Goal: Task Accomplishment & Management: Use online tool/utility

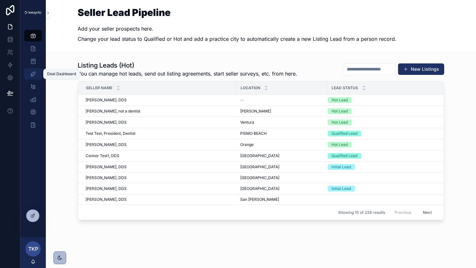
click at [32, 73] on icon "scrollable content" at bounding box center [33, 74] width 6 height 6
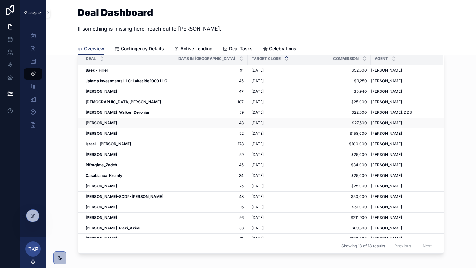
scroll to position [114, 0]
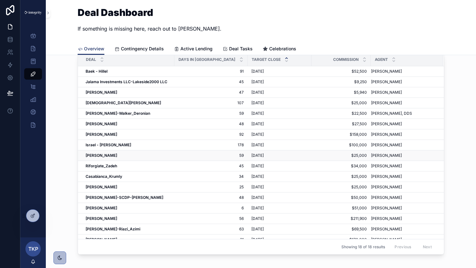
click at [105, 155] on strong "Thompson-McWilliams" at bounding box center [102, 155] width 32 height 5
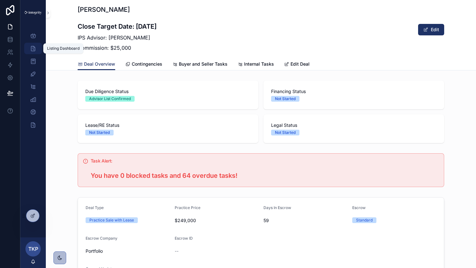
click at [32, 53] on div "Listing Dashboard" at bounding box center [33, 48] width 10 height 10
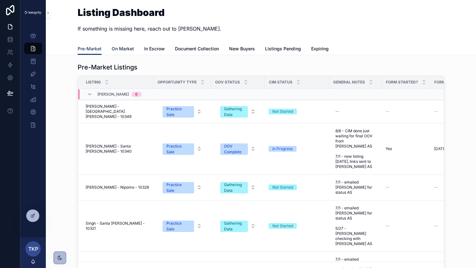
click at [124, 51] on span "On Market" at bounding box center [123, 49] width 22 height 6
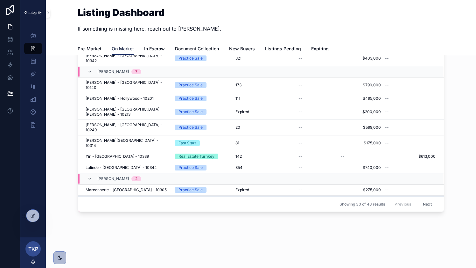
scroll to position [52, 0]
click at [124, 208] on span "[PERSON_NAME], DDS" at bounding box center [118, 210] width 42 height 5
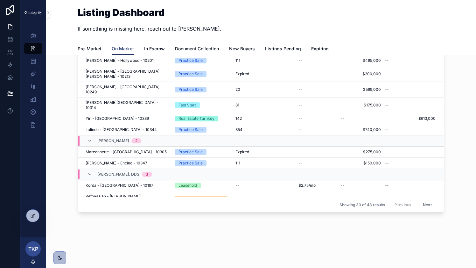
scroll to position [53, 0]
click at [118, 217] on span "[PERSON_NAME]" at bounding box center [113, 219] width 32 height 5
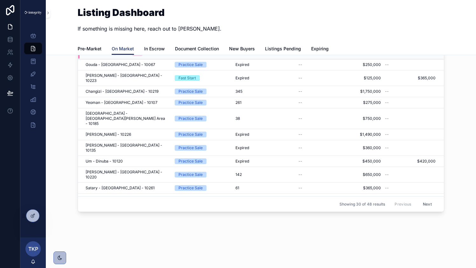
scroll to position [228, 0]
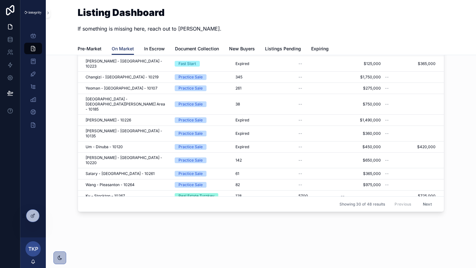
click at [434, 205] on button "Next" at bounding box center [428, 204] width 18 height 10
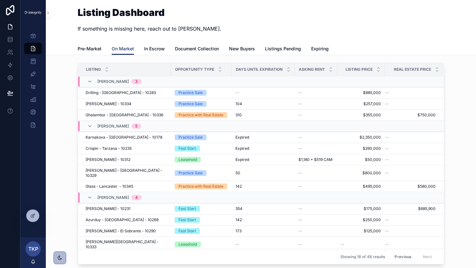
click at [397, 258] on button "Previous" at bounding box center [402, 257] width 25 height 10
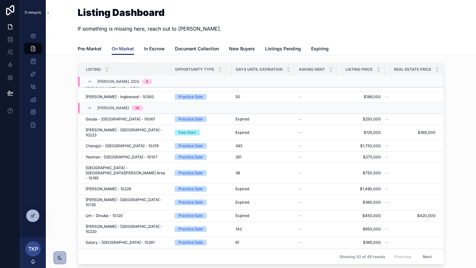
scroll to position [228, 0]
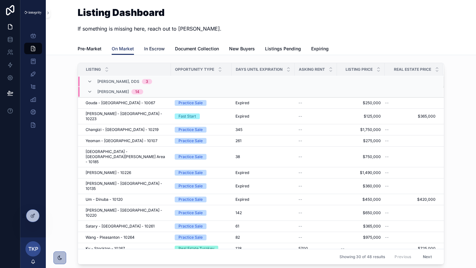
click at [155, 50] on span "In Escrow" at bounding box center [154, 49] width 21 height 6
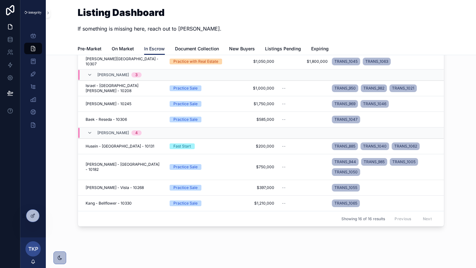
scroll to position [56, 0]
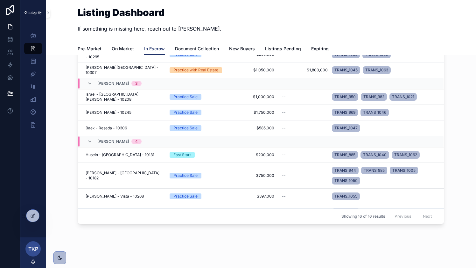
click at [426, 216] on div "Previous Next" at bounding box center [413, 216] width 46 height 10
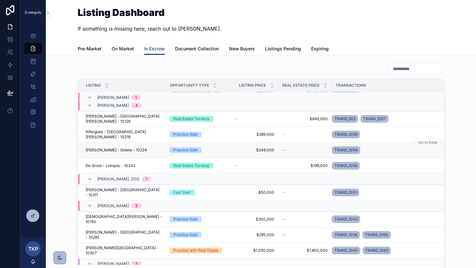
scroll to position [20, 0]
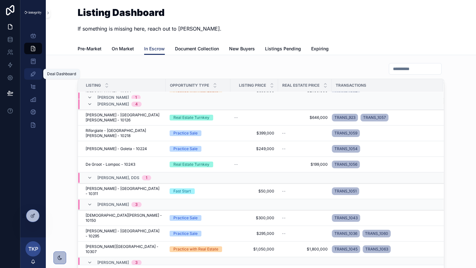
click at [30, 76] on icon "scrollable content" at bounding box center [33, 74] width 6 height 6
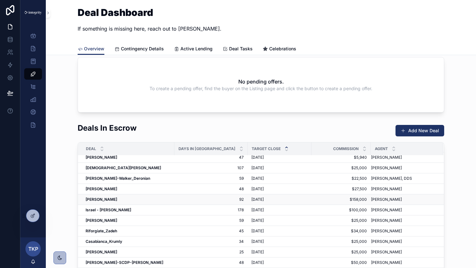
scroll to position [31, 0]
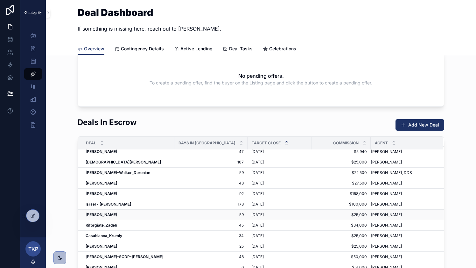
click at [116, 214] on strong "Thompson-McWilliams" at bounding box center [102, 214] width 32 height 5
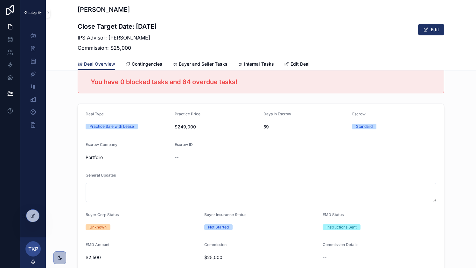
scroll to position [73, 0]
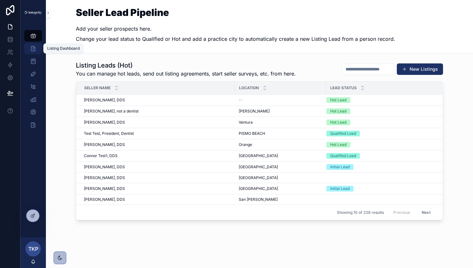
click at [36, 49] on icon "scrollable content" at bounding box center [33, 48] width 6 height 6
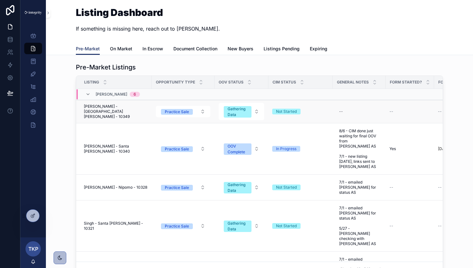
click at [115, 108] on span "[PERSON_NAME] - [GEOGRAPHIC_DATA][PERSON_NAME] - 10349" at bounding box center [116, 111] width 64 height 15
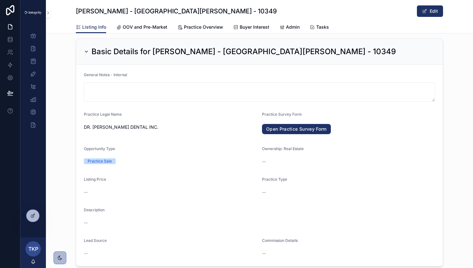
scroll to position [590, 0]
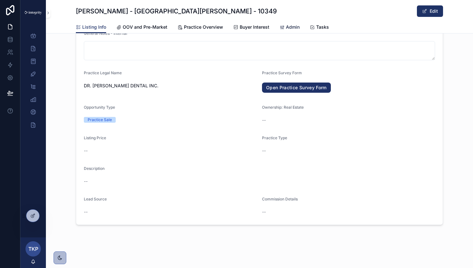
click at [289, 29] on span "Admin" at bounding box center [293, 27] width 14 height 6
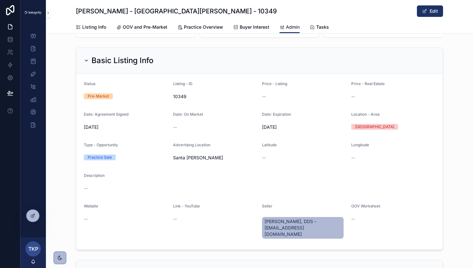
scroll to position [51, 0]
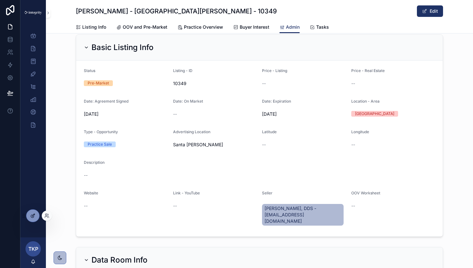
click at [36, 214] on div at bounding box center [32, 216] width 13 height 12
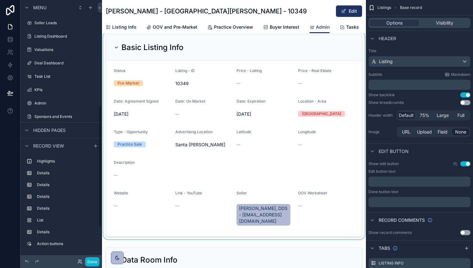
scroll to position [224, 0]
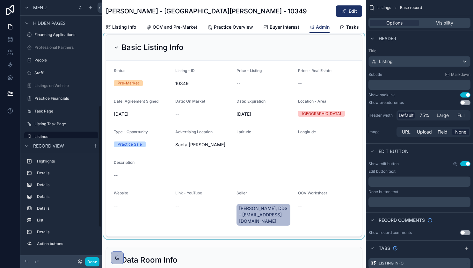
click at [246, 54] on div "scrollable content" at bounding box center [234, 135] width 264 height 207
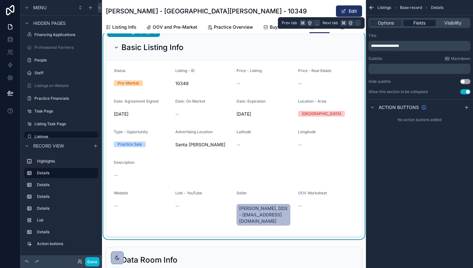
click at [428, 23] on div "Fields" at bounding box center [419, 23] width 32 height 6
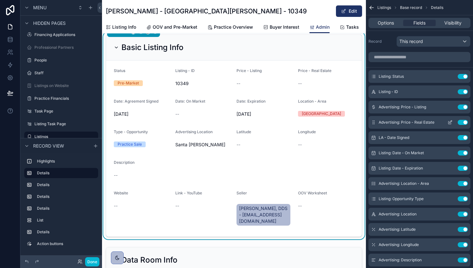
click at [449, 122] on icon "scrollable content" at bounding box center [450, 121] width 3 height 3
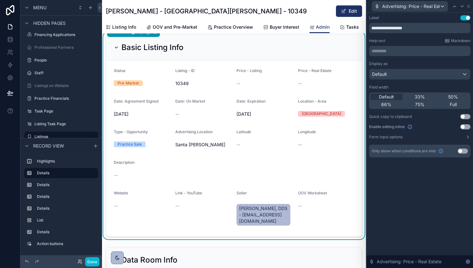
click at [464, 150] on button "Use setting" at bounding box center [462, 150] width 10 height 5
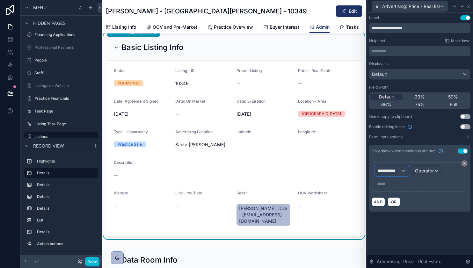
click at [392, 168] on span "**********" at bounding box center [389, 170] width 24 height 6
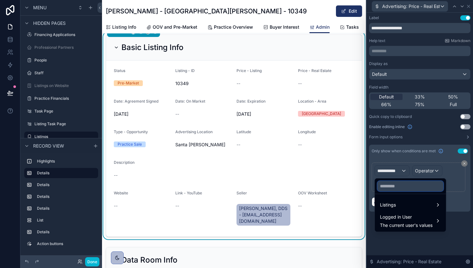
click at [395, 188] on input "text" at bounding box center [410, 186] width 66 height 10
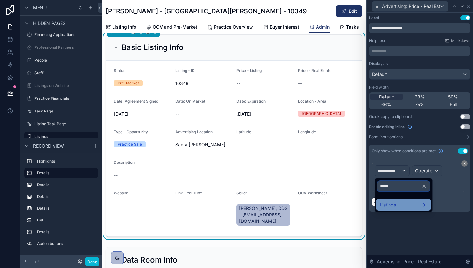
type input "*****"
click at [394, 205] on span "Listings" at bounding box center [388, 205] width 16 height 8
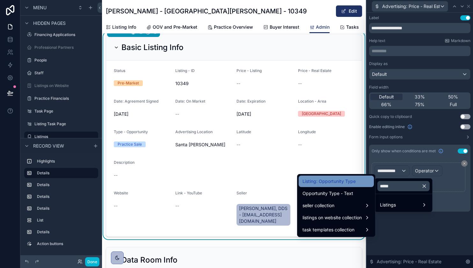
click at [347, 181] on span "Listing: Opportunity Type" at bounding box center [328, 181] width 53 height 8
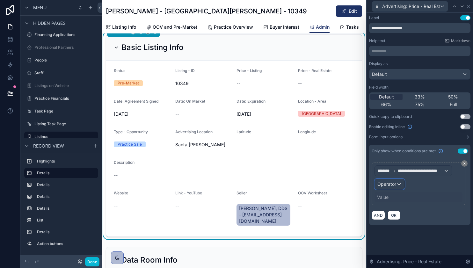
click at [394, 182] on span "Operator" at bounding box center [386, 183] width 19 height 5
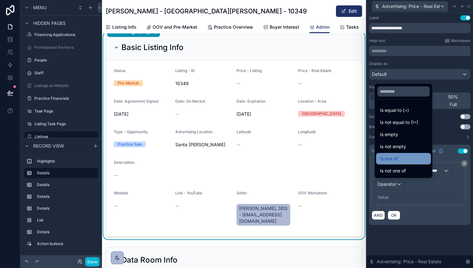
click at [404, 155] on div "Is one of" at bounding box center [403, 159] width 47 height 8
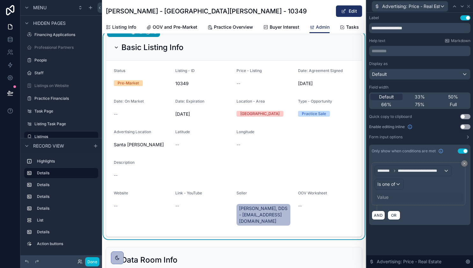
click at [387, 197] on div "Value" at bounding box center [382, 197] width 11 height 6
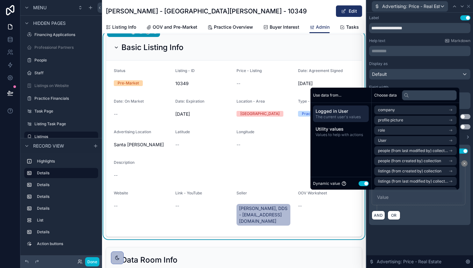
click at [363, 183] on button "Use setting" at bounding box center [363, 183] width 10 height 5
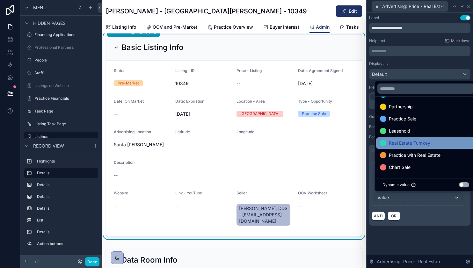
click at [424, 143] on span "Real Estate Turnkey" at bounding box center [408, 143] width 41 height 8
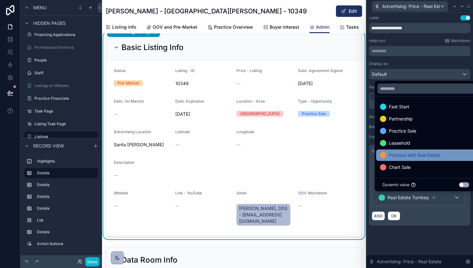
click at [427, 155] on span "Practice with Real Estate" at bounding box center [414, 155] width 52 height 8
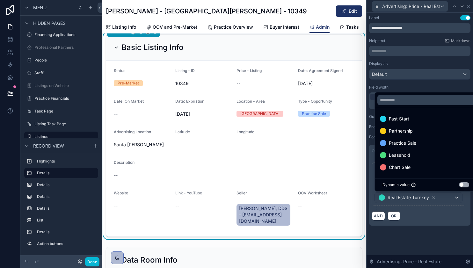
scroll to position [0, 0]
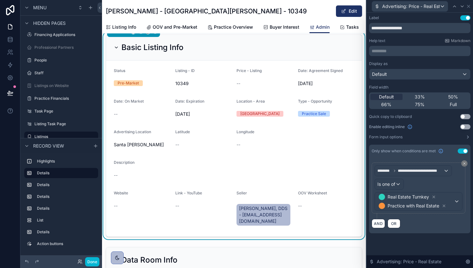
click at [438, 245] on div "**********" at bounding box center [419, 131] width 106 height 236
click at [470, 6] on icon at bounding box center [467, 6] width 5 height 5
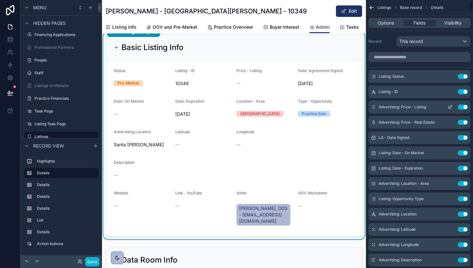
click at [450, 107] on icon "scrollable content" at bounding box center [450, 106] width 3 height 3
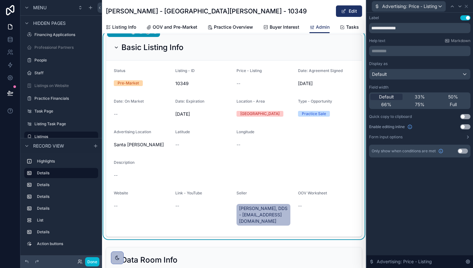
click at [461, 150] on button "Use setting" at bounding box center [462, 150] width 10 height 5
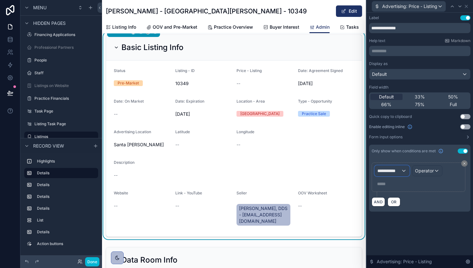
click at [396, 166] on div "**********" at bounding box center [391, 171] width 34 height 10
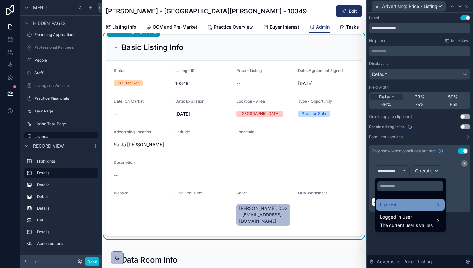
click at [403, 203] on div "Listings" at bounding box center [410, 205] width 61 height 8
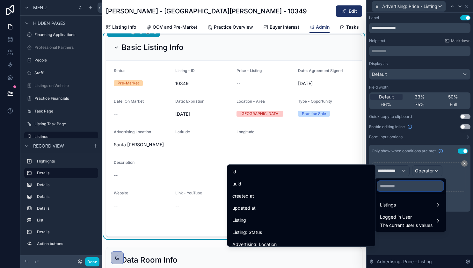
click at [403, 186] on input "text" at bounding box center [410, 186] width 66 height 10
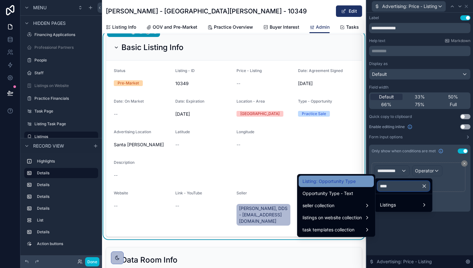
type input "****"
click at [347, 178] on span "Listing: Opportunity Type" at bounding box center [328, 181] width 53 height 8
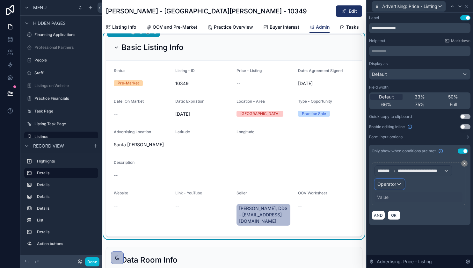
click at [394, 181] on span "Operator" at bounding box center [386, 183] width 19 height 5
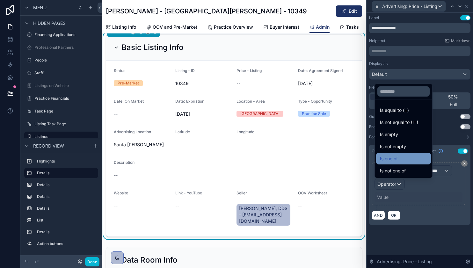
click at [406, 158] on div "Is one of" at bounding box center [403, 159] width 47 height 8
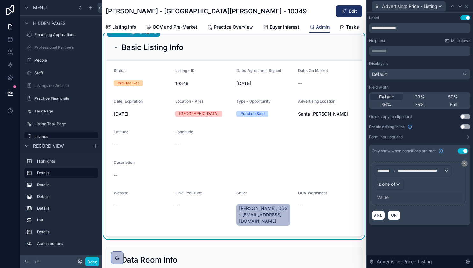
click at [389, 197] on div "Value" at bounding box center [418, 197] width 88 height 10
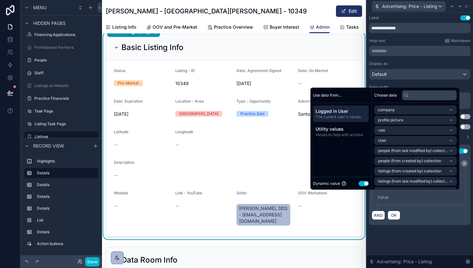
click at [361, 183] on button "Use setting" at bounding box center [363, 183] width 10 height 5
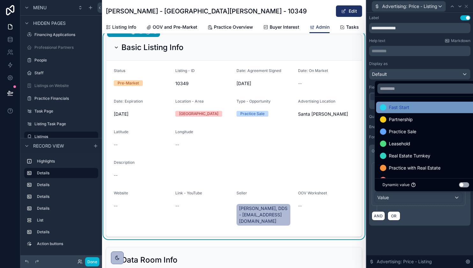
click at [411, 106] on div "Fast Start" at bounding box center [426, 107] width 92 height 8
click at [419, 105] on div "Partnership" at bounding box center [426, 107] width 92 height 8
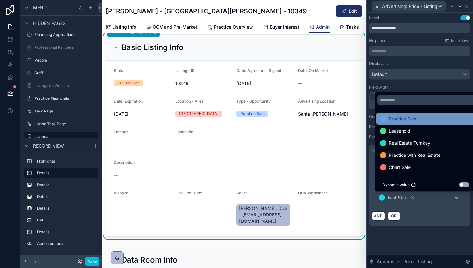
click at [420, 117] on div "Practice Sale" at bounding box center [426, 119] width 92 height 8
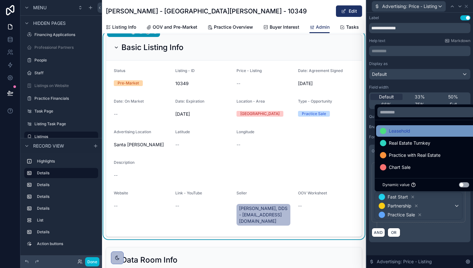
click at [421, 132] on div "Leasehold" at bounding box center [426, 131] width 92 height 8
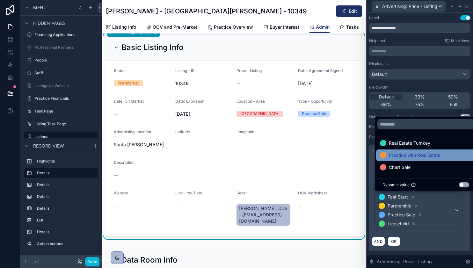
click at [420, 153] on span "Practice with Real Estate" at bounding box center [414, 155] width 52 height 8
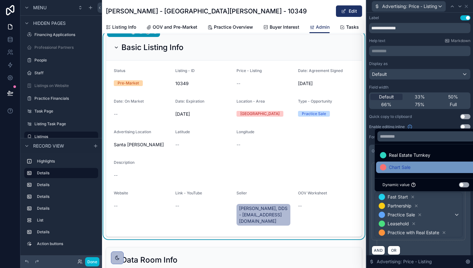
click at [419, 165] on div "Chart Sale" at bounding box center [426, 167] width 92 height 8
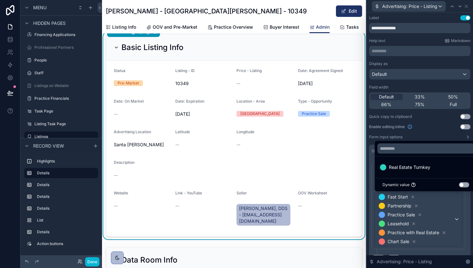
click at [444, 247] on div "**********" at bounding box center [418, 205] width 94 height 87
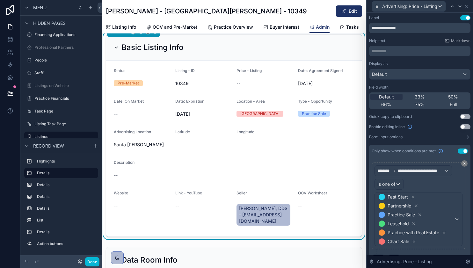
scroll to position [16, 0]
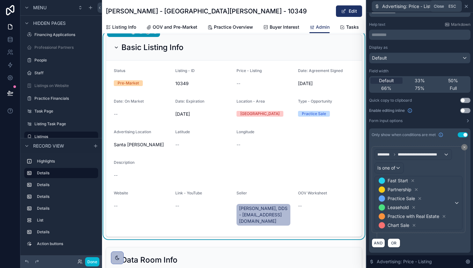
click at [466, 7] on icon at bounding box center [465, 6] width 5 height 5
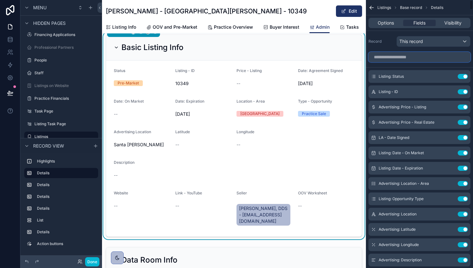
click at [420, 57] on input "scrollable content" at bounding box center [419, 57] width 102 height 10
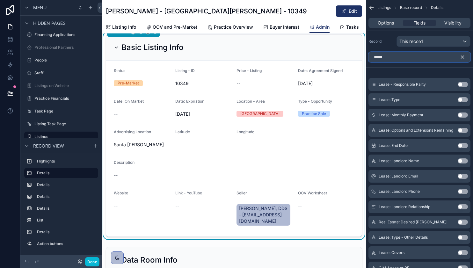
scroll to position [177, 0]
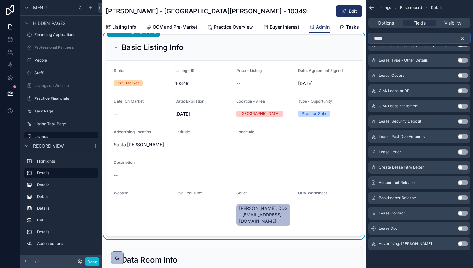
type input "*****"
click at [461, 244] on button "Use setting" at bounding box center [462, 243] width 10 height 5
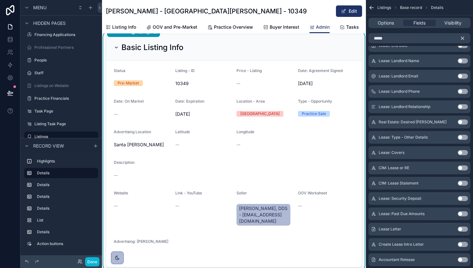
scroll to position [0, 0]
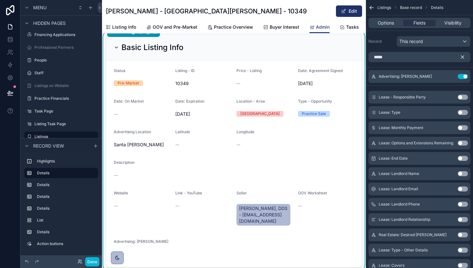
click at [461, 56] on icon "scrollable content" at bounding box center [462, 57] width 3 height 3
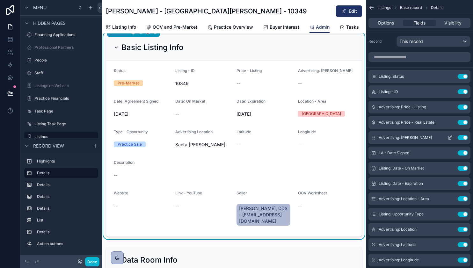
click at [449, 137] on icon "scrollable content" at bounding box center [449, 137] width 5 height 5
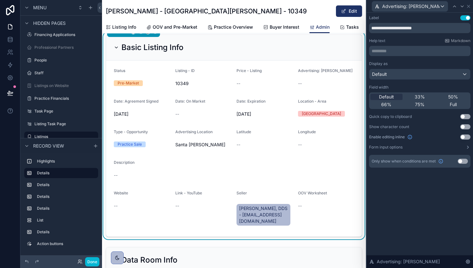
click at [461, 161] on button "Use setting" at bounding box center [462, 161] width 10 height 5
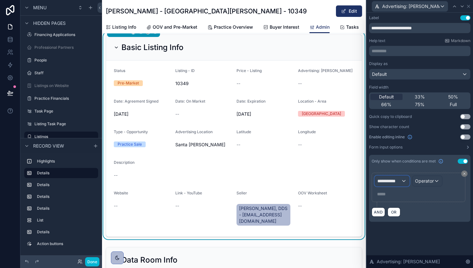
click at [404, 182] on div "**********" at bounding box center [391, 181] width 34 height 10
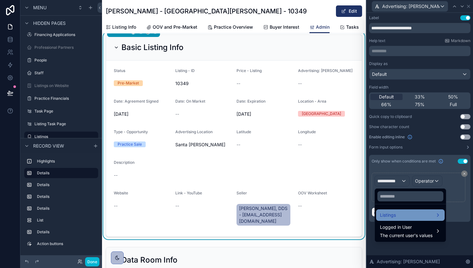
click at [406, 213] on div "Listings" at bounding box center [410, 215] width 61 height 8
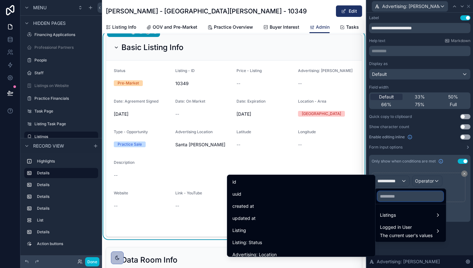
click at [406, 195] on input "text" at bounding box center [410, 196] width 66 height 10
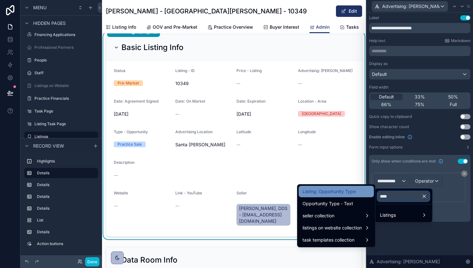
type input "****"
click at [326, 191] on span "Listing: Opportunity Type" at bounding box center [328, 192] width 53 height 8
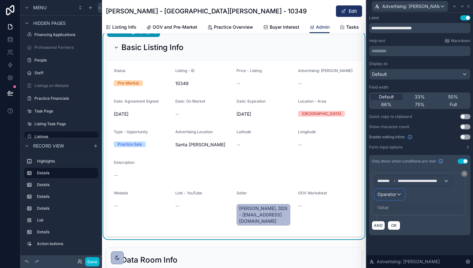
click at [393, 198] on div "Operator" at bounding box center [389, 194] width 30 height 10
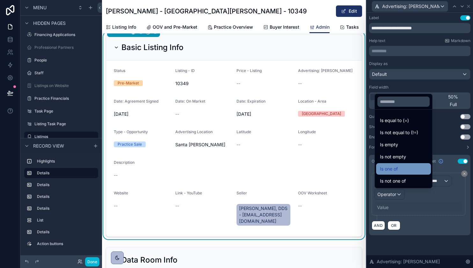
click at [400, 165] on div "Is one of" at bounding box center [403, 169] width 47 height 8
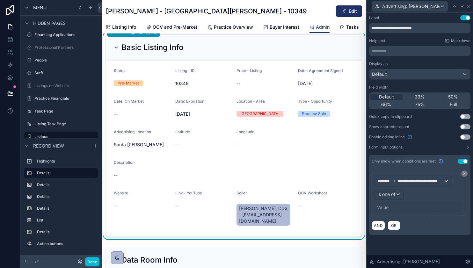
click at [390, 207] on div "Value" at bounding box center [418, 207] width 88 height 10
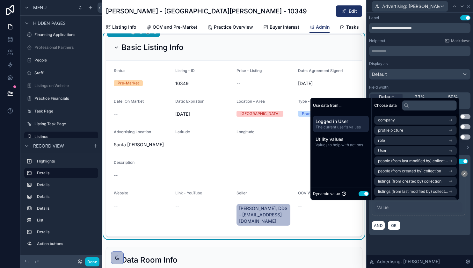
click at [363, 192] on button "Use setting" at bounding box center [363, 193] width 10 height 5
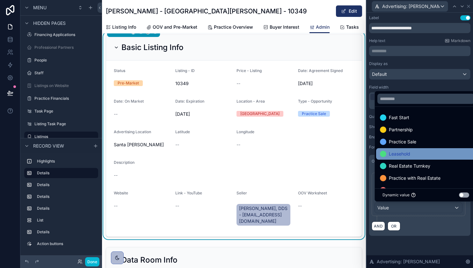
click at [418, 155] on div "Leasehold" at bounding box center [426, 154] width 92 height 8
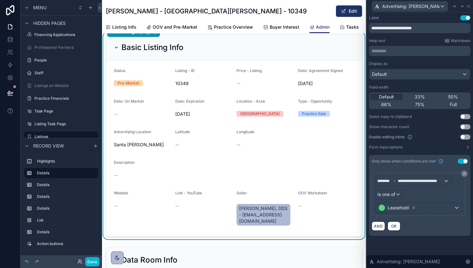
click at [442, 242] on div "**********" at bounding box center [419, 132] width 106 height 238
click at [468, 7] on icon at bounding box center [467, 6] width 5 height 5
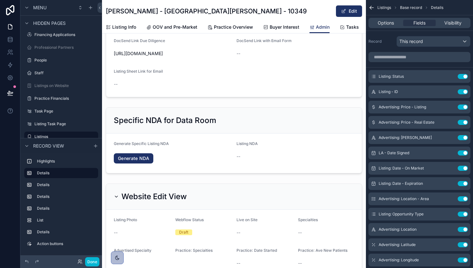
scroll to position [233, 0]
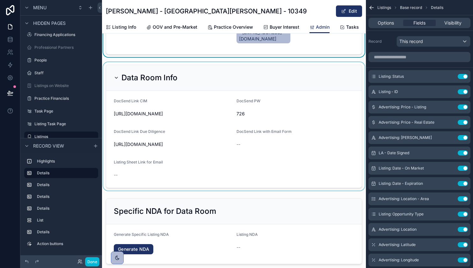
click at [335, 182] on div "scrollable content" at bounding box center [234, 126] width 264 height 128
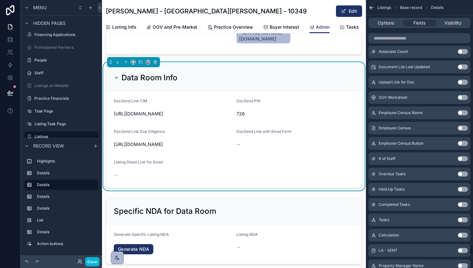
scroll to position [6991, 0]
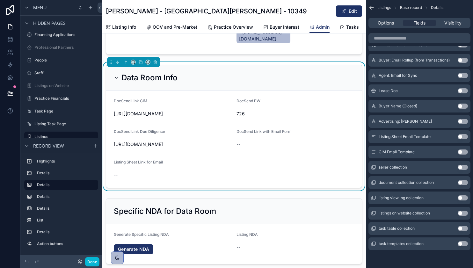
click at [461, 137] on button "Use setting" at bounding box center [462, 136] width 10 height 5
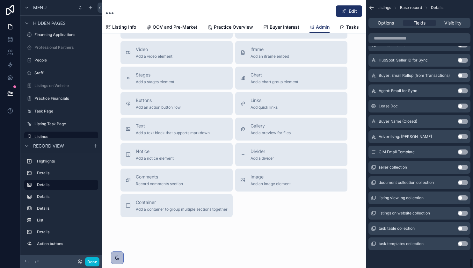
click at [463, 152] on button "Use setting" at bounding box center [462, 151] width 10 height 5
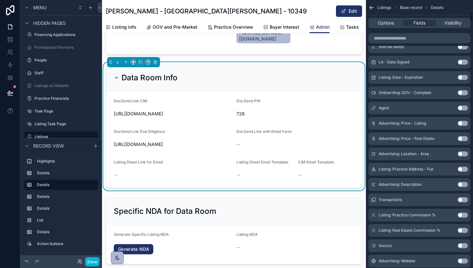
scroll to position [0, 0]
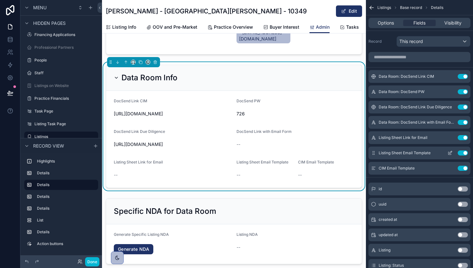
click at [451, 151] on icon "scrollable content" at bounding box center [451, 151] width 1 height 1
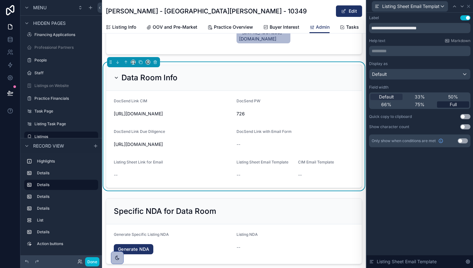
click at [448, 102] on div "Full" at bounding box center [453, 104] width 32 height 6
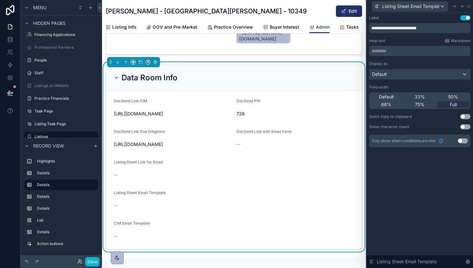
click at [465, 74] on div "Default" at bounding box center [419, 74] width 101 height 10
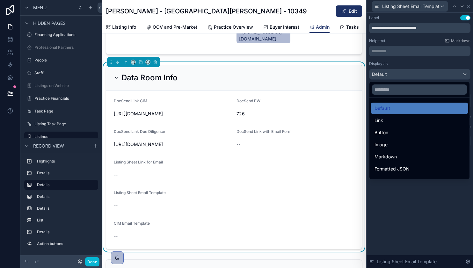
click at [434, 221] on div at bounding box center [419, 134] width 106 height 268
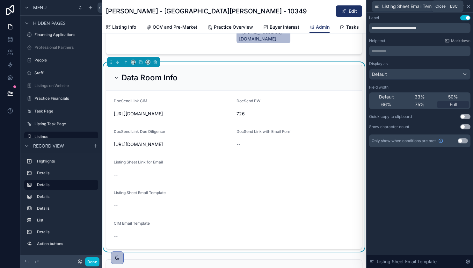
click at [468, 6] on icon at bounding box center [467, 6] width 5 height 5
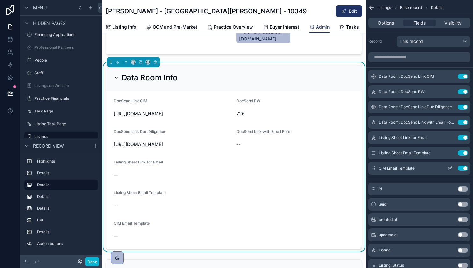
click at [450, 169] on icon "scrollable content" at bounding box center [449, 168] width 5 height 5
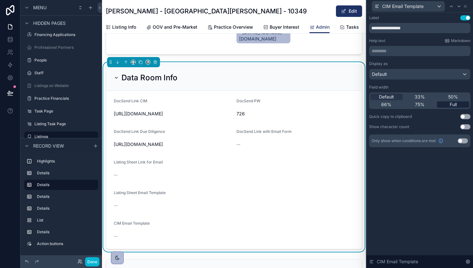
click at [447, 102] on div "Full" at bounding box center [453, 104] width 32 height 6
click at [465, 5] on icon at bounding box center [465, 6] width 3 height 3
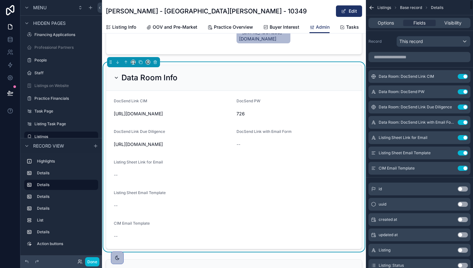
click at [260, 231] on form "DocSend Link CIM [URL][DOMAIN_NAME] DocSend PW 726 DocSend Link Due Diligence […" at bounding box center [233, 170] width 255 height 158
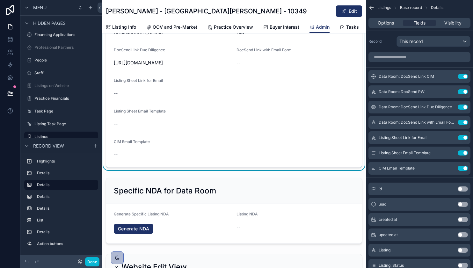
scroll to position [324, 0]
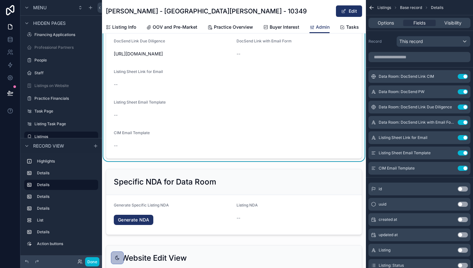
click at [185, 175] on div "Agent [PERSON_NAME] Date: On Market -- Days On Market -- Basic Listing Info Sta…" at bounding box center [234, 184] width 264 height 934
click at [370, 6] on icon "scrollable content" at bounding box center [371, 7] width 6 height 6
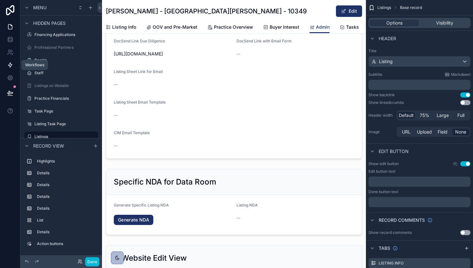
click at [10, 65] on icon at bounding box center [10, 65] width 6 height 6
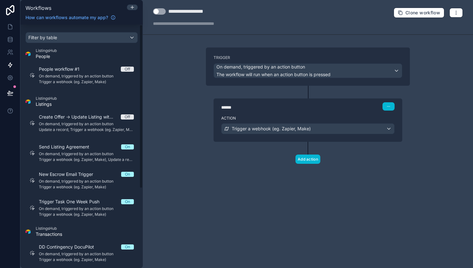
click at [90, 104] on div "ListingsHub Listings" at bounding box center [81, 101] width 112 height 11
click at [108, 36] on div "Filter by table" at bounding box center [81, 37] width 111 height 10
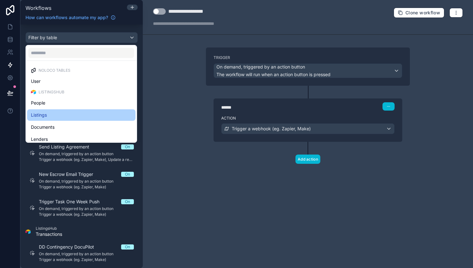
click at [84, 115] on div "Listings" at bounding box center [81, 115] width 101 height 8
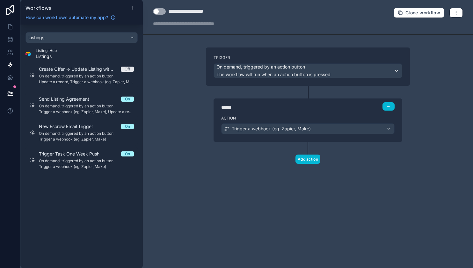
click at [133, 8] on icon at bounding box center [132, 8] width 3 height 0
click at [132, 8] on icon at bounding box center [132, 7] width 0 height 3
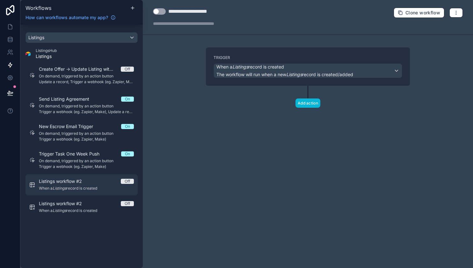
click at [79, 188] on span "When a Listings record is created" at bounding box center [86, 188] width 95 height 5
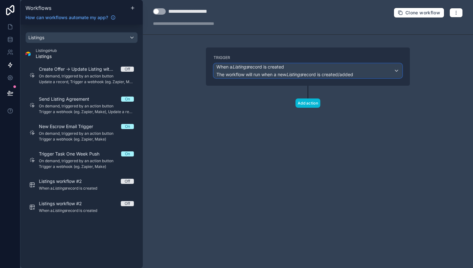
click at [290, 74] on em "Listings" at bounding box center [294, 74] width 16 height 5
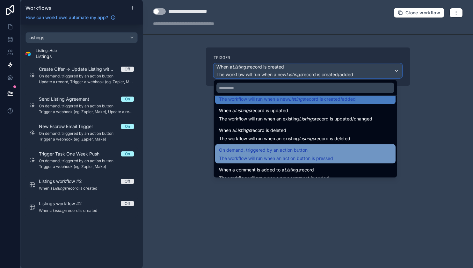
scroll to position [23, 0]
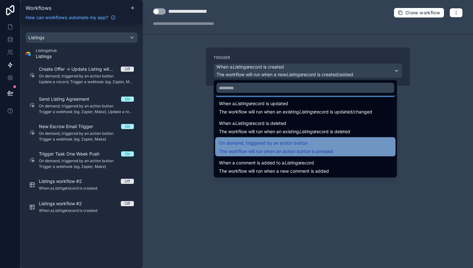
click at [289, 150] on span "The workflow will run when an action button is pressed" at bounding box center [276, 150] width 114 height 5
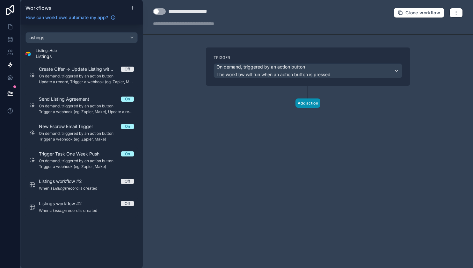
click at [304, 99] on button "Add action" at bounding box center [307, 102] width 25 height 9
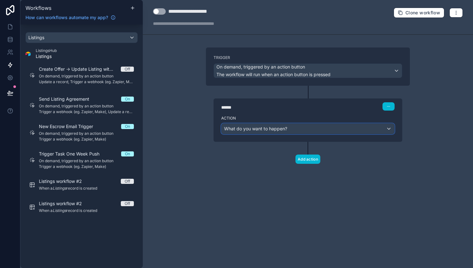
click at [285, 128] on span "What do you want to happen?" at bounding box center [255, 128] width 63 height 5
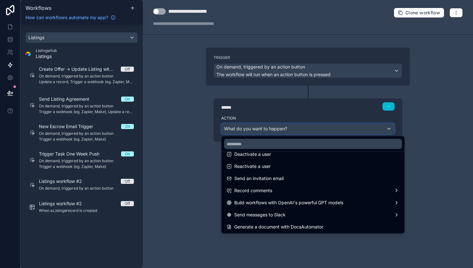
scroll to position [118, 0]
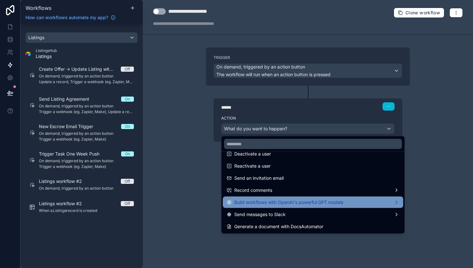
click at [286, 202] on span "Build workflows with OpenAI's powerful GPT models" at bounding box center [288, 202] width 109 height 8
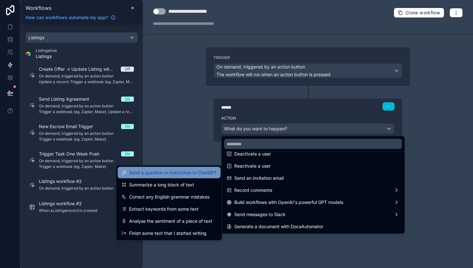
click at [188, 174] on span "Send a question or instruction to ChatGPT" at bounding box center [173, 173] width 88 height 8
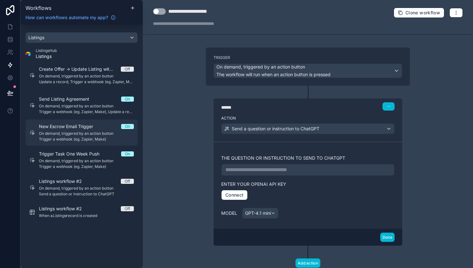
click at [77, 124] on span "New Escrow Email Trigger" at bounding box center [70, 126] width 62 height 6
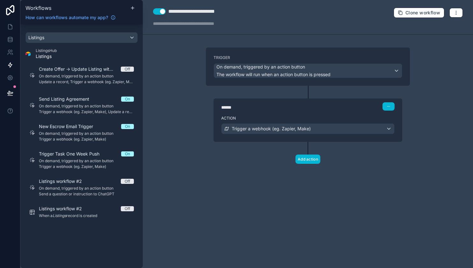
click at [251, 108] on div "******" at bounding box center [269, 107] width 96 height 6
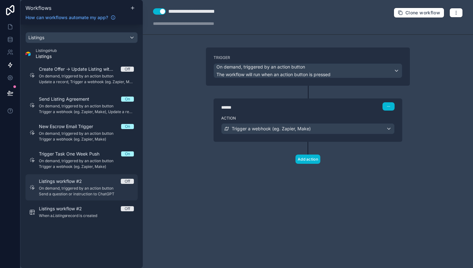
click at [72, 187] on span "On demand, triggered by an action button" at bounding box center [86, 188] width 95 height 5
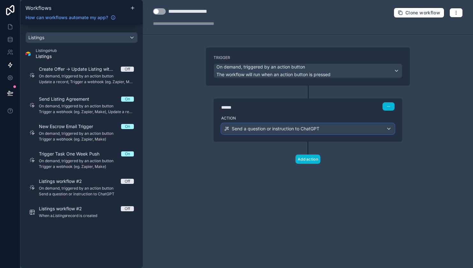
click at [331, 128] on div "Send a question or instruction to ChatGPT" at bounding box center [307, 129] width 173 height 10
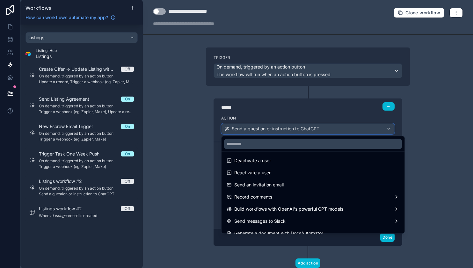
scroll to position [118, 0]
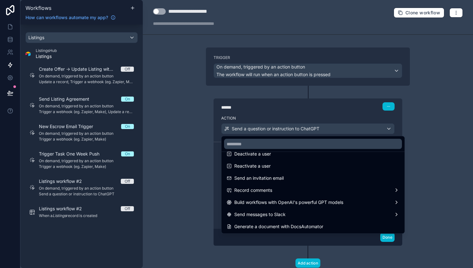
click at [301, 201] on span "Build workflows with OpenAI's powerful GPT models" at bounding box center [288, 202] width 109 height 8
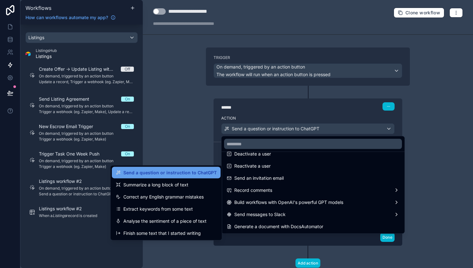
click at [186, 175] on span "Send a question or instruction to ChatGPT" at bounding box center [169, 173] width 93 height 8
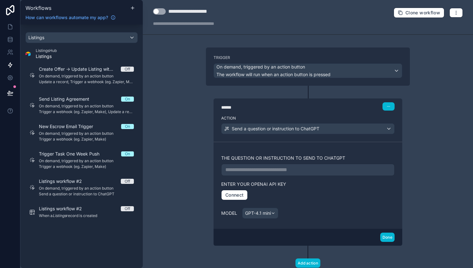
click at [279, 171] on p "**********" at bounding box center [307, 170] width 165 height 8
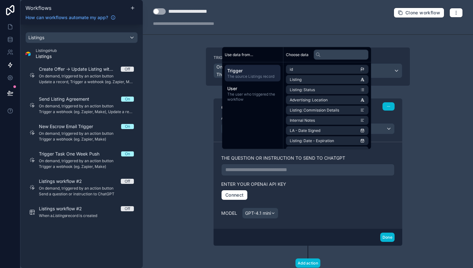
scroll to position [20, 0]
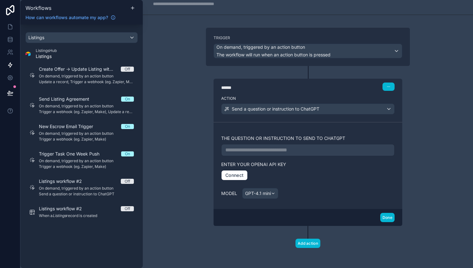
click at [301, 176] on div "**********" at bounding box center [307, 165] width 173 height 71
click at [351, 147] on p "**********" at bounding box center [307, 150] width 165 height 8
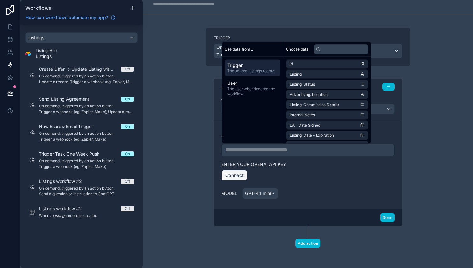
click at [241, 172] on button "Connect" at bounding box center [234, 175] width 26 height 10
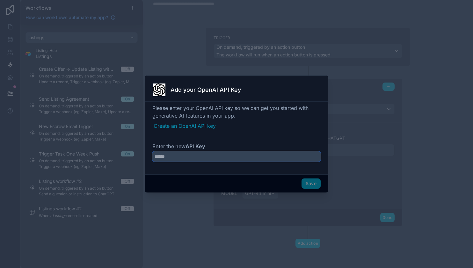
click at [235, 154] on input "Enter the new API Key" at bounding box center [236, 156] width 168 height 10
paste input "**********"
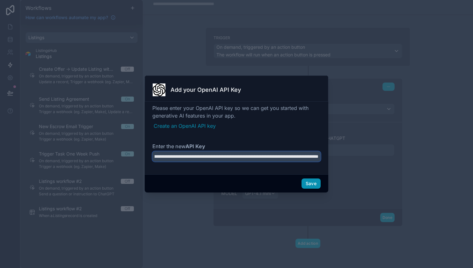
type input "**********"
click at [311, 184] on button "Save" at bounding box center [310, 183] width 19 height 10
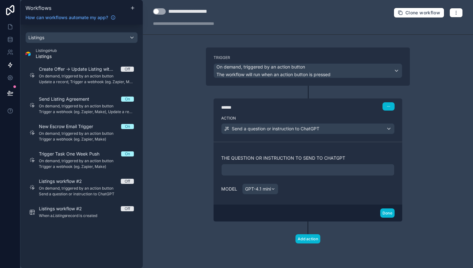
scroll to position [0, 0]
click at [248, 170] on p "**********" at bounding box center [307, 170] width 165 height 8
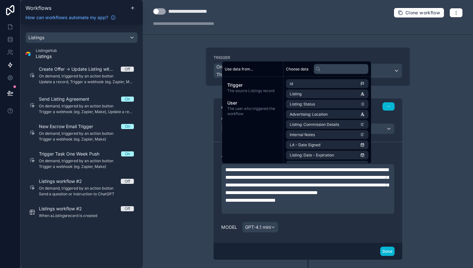
click at [304, 204] on p "**********" at bounding box center [307, 200] width 165 height 8
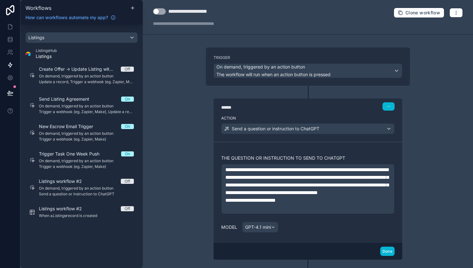
click at [275, 203] on span "**********" at bounding box center [250, 200] width 50 height 5
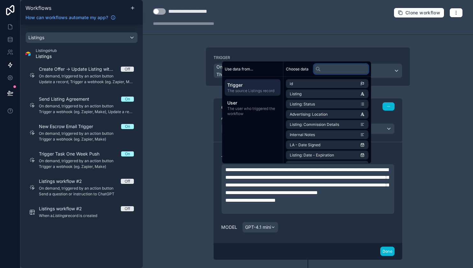
click at [328, 67] on input "text" at bounding box center [340, 69] width 55 height 10
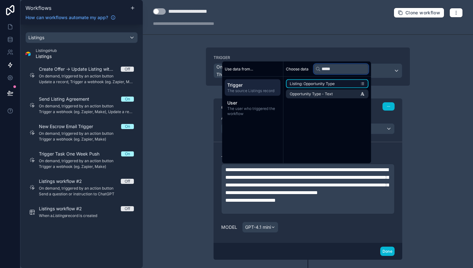
type input "*****"
click at [310, 82] on span "Listing: Opportunity Type" at bounding box center [311, 83] width 45 height 5
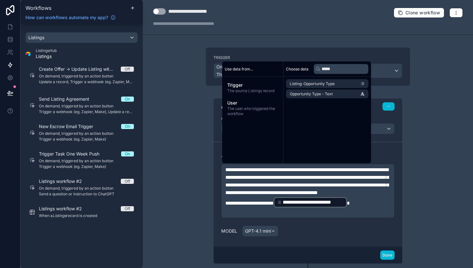
click at [357, 208] on p "**********" at bounding box center [307, 201] width 165 height 11
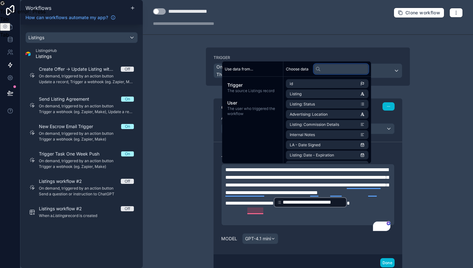
click at [333, 70] on input "text" at bounding box center [340, 69] width 55 height 10
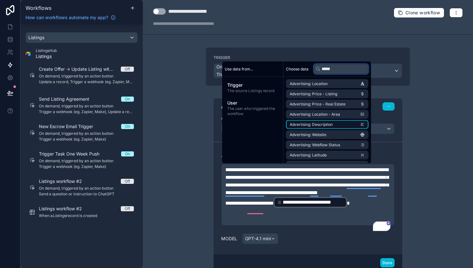
type input "*****"
click at [327, 123] on span "Advertising: Description" at bounding box center [310, 124] width 43 height 5
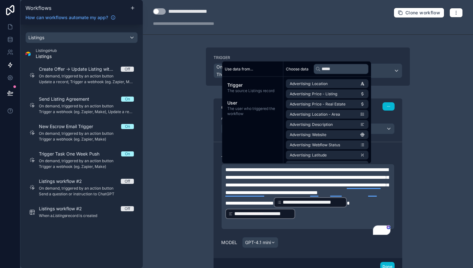
click at [321, 219] on p "**********" at bounding box center [307, 213] width 165 height 11
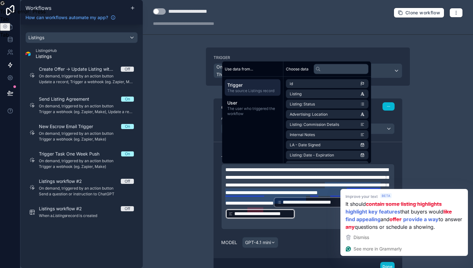
click at [319, 185] on span "**********" at bounding box center [306, 181] width 163 height 28
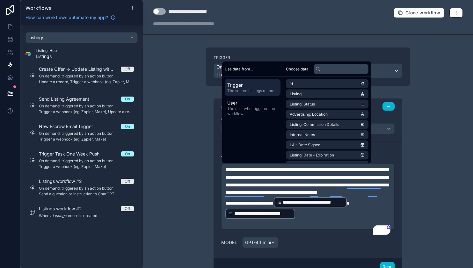
click at [291, 188] on p "**********" at bounding box center [307, 181] width 165 height 31
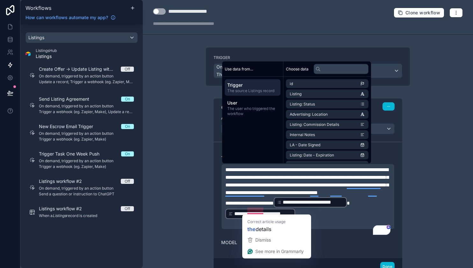
click at [343, 219] on p "**********" at bounding box center [307, 213] width 165 height 11
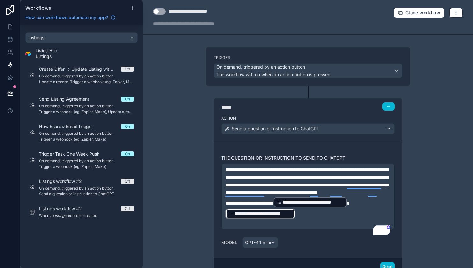
click at [423, 175] on div "**********" at bounding box center [308, 134] width 330 height 268
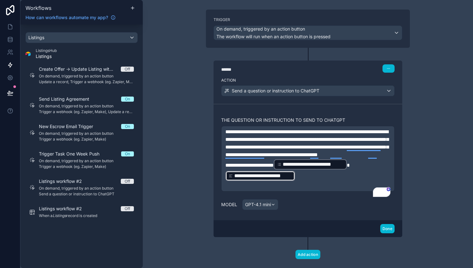
scroll to position [57, 0]
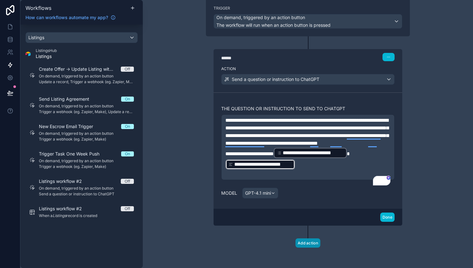
click at [311, 243] on button "Add action" at bounding box center [307, 242] width 25 height 9
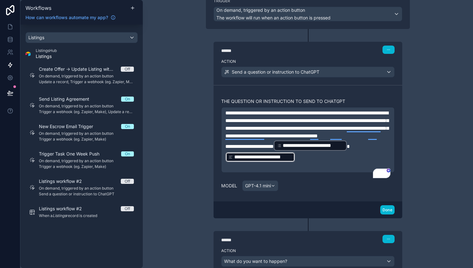
scroll to position [113, 0]
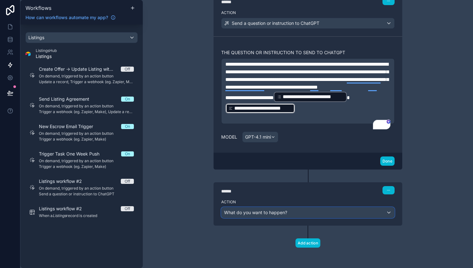
click at [301, 214] on div "What do you want to happen?" at bounding box center [307, 212] width 173 height 10
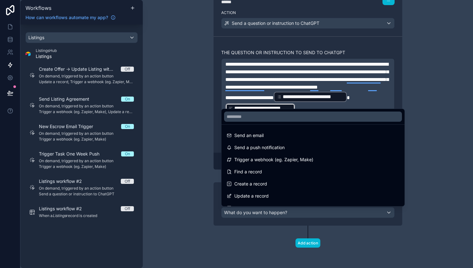
click at [424, 145] on div at bounding box center [236, 134] width 473 height 268
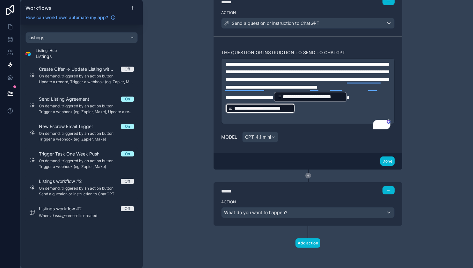
click at [309, 174] on icon at bounding box center [308, 176] width 6 height 6
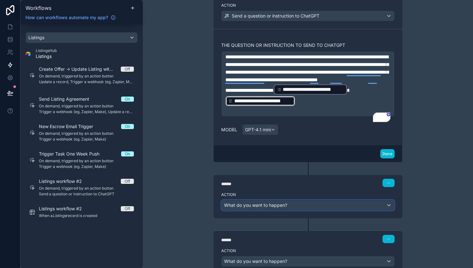
click at [298, 210] on div "What do you want to happen?" at bounding box center [307, 205] width 173 height 10
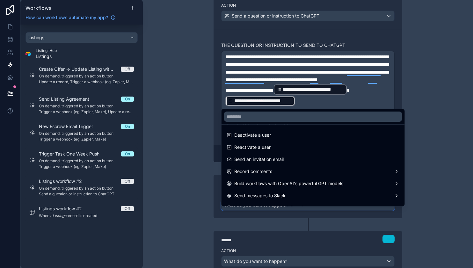
scroll to position [115, 0]
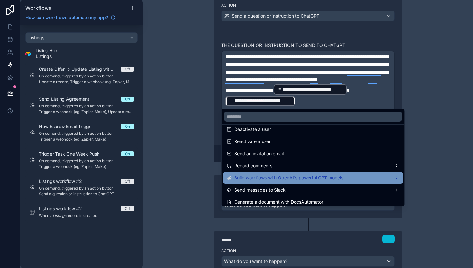
click at [300, 176] on span "Build workflows with OpenAI's powerful GPT models" at bounding box center [288, 178] width 109 height 8
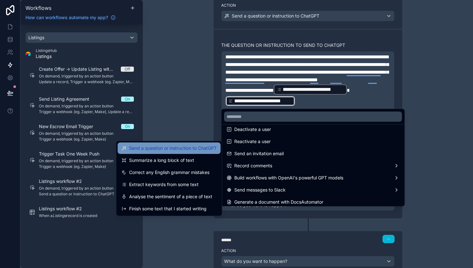
click at [194, 146] on span "Send a question or instruction to ChatGPT" at bounding box center [173, 148] width 88 height 8
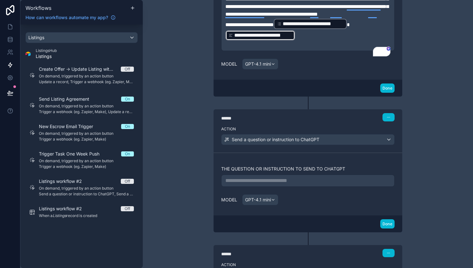
scroll to position [178, 0]
click at [276, 184] on p "**********" at bounding box center [307, 181] width 165 height 8
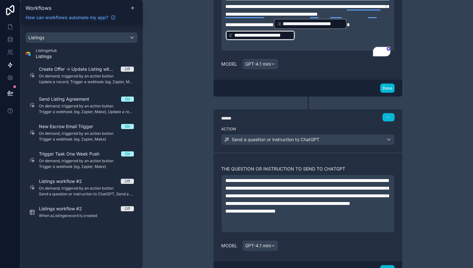
click at [275, 213] on span "**********" at bounding box center [250, 211] width 50 height 5
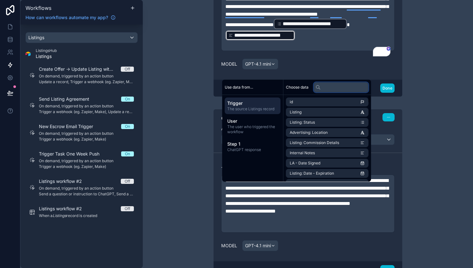
click at [324, 90] on input "text" at bounding box center [340, 87] width 55 height 10
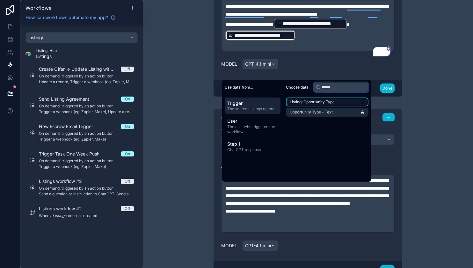
type input "*****"
click at [308, 101] on span "Listing: Opportunity Type" at bounding box center [311, 101] width 45 height 5
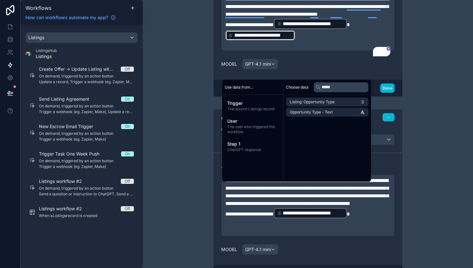
click at [267, 226] on p "﻿" at bounding box center [307, 223] width 165 height 8
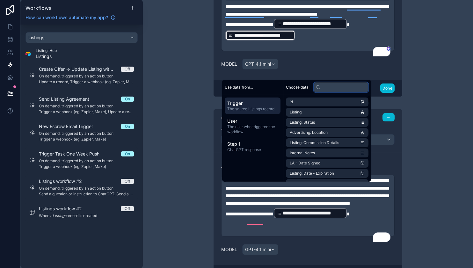
click at [332, 89] on input "text" at bounding box center [340, 87] width 55 height 10
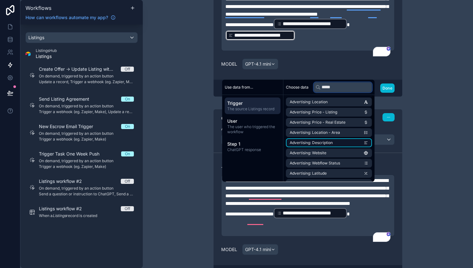
type input "*****"
click at [315, 141] on span "Advertising: Description" at bounding box center [310, 142] width 43 height 5
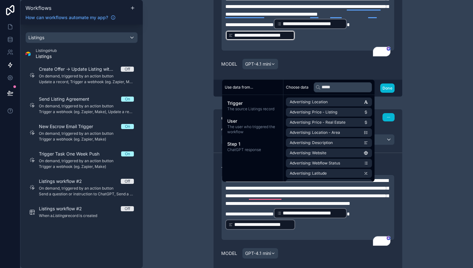
click at [312, 238] on p "﻿" at bounding box center [307, 234] width 165 height 8
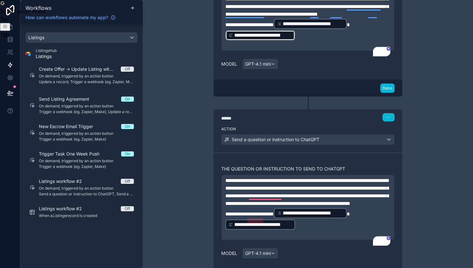
click at [332, 201] on span "**********" at bounding box center [306, 192] width 163 height 28
click at [432, 194] on div "**********" at bounding box center [308, 134] width 330 height 268
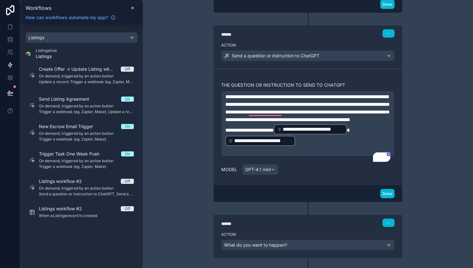
scroll to position [0, 0]
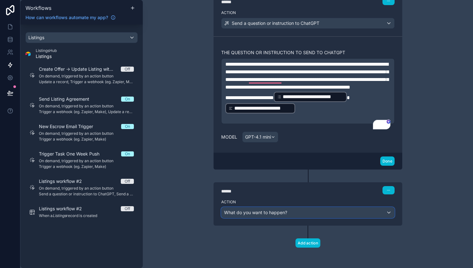
click at [347, 212] on div "What do you want to happen?" at bounding box center [307, 212] width 173 height 10
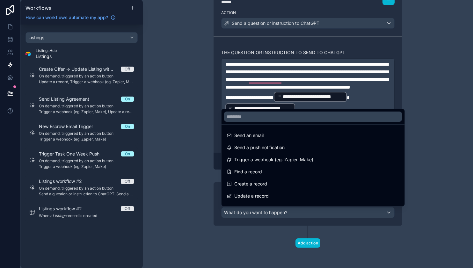
click at [450, 87] on div at bounding box center [236, 134] width 473 height 268
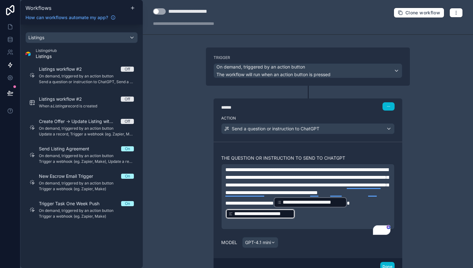
scroll to position [309, 0]
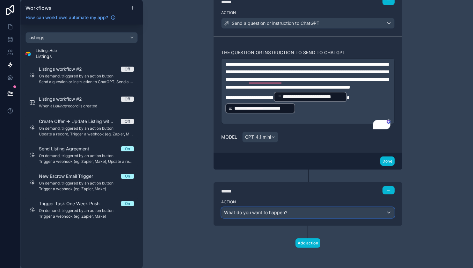
click at [280, 210] on span "What do you want to happen?" at bounding box center [255, 212] width 63 height 5
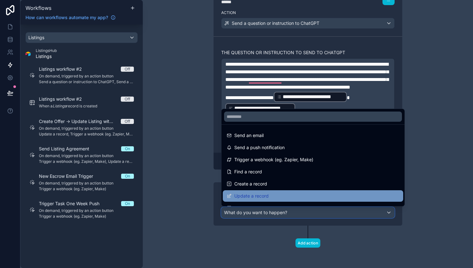
scroll to position [17, 0]
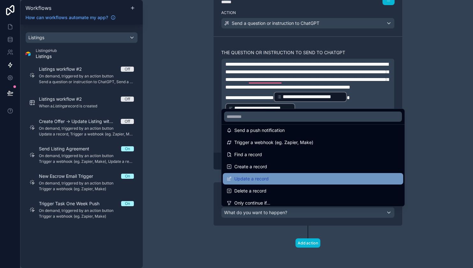
click at [276, 177] on div "Update a record" at bounding box center [312, 179] width 173 height 8
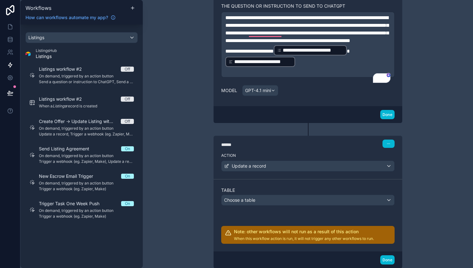
scroll to position [399, 0]
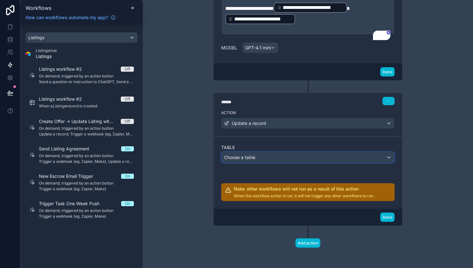
click at [274, 160] on div "Choose a table" at bounding box center [307, 157] width 173 height 10
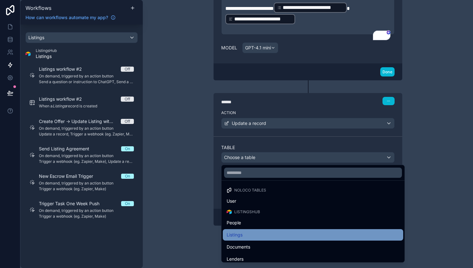
click at [264, 231] on div "Listings" at bounding box center [312, 235] width 173 height 8
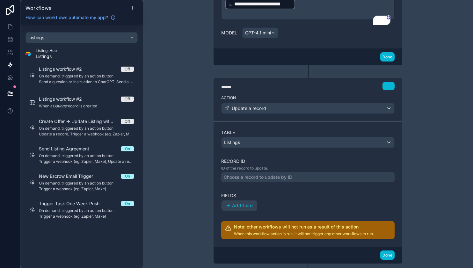
click at [268, 180] on div "Choose a record to update by ID" at bounding box center [258, 177] width 68 height 6
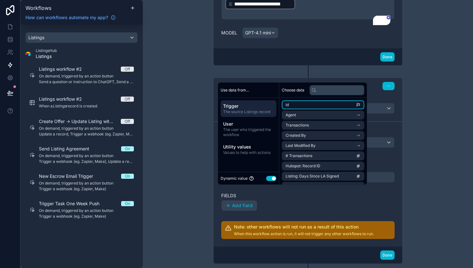
click at [300, 108] on li "id" at bounding box center [322, 104] width 82 height 9
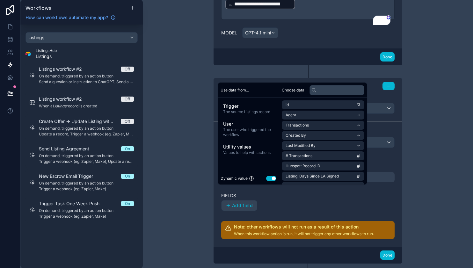
click at [281, 199] on label "Fields" at bounding box center [307, 195] width 173 height 6
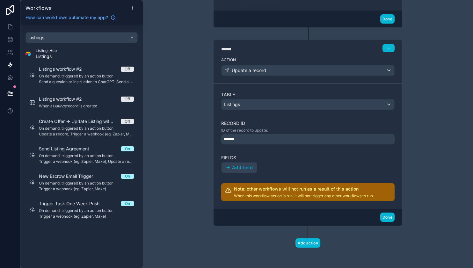
scroll to position [451, 0]
click at [244, 170] on button "Add field" at bounding box center [238, 167] width 35 height 10
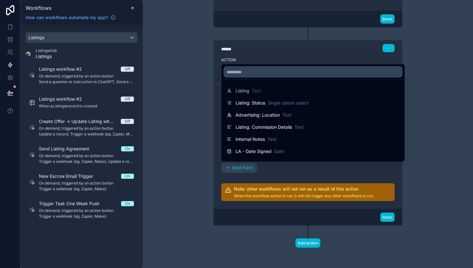
click at [274, 71] on input "text" at bounding box center [313, 72] width 178 height 10
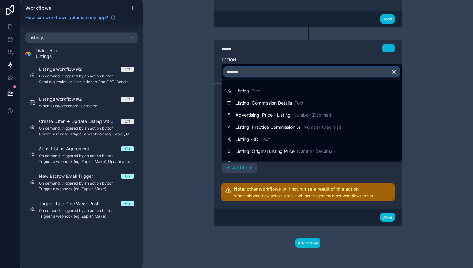
type input "*******"
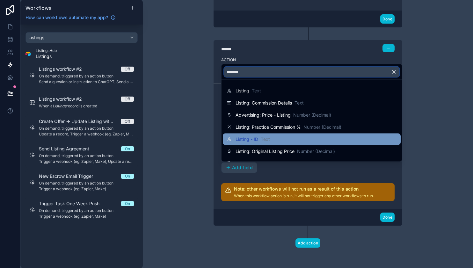
scroll to position [251, 0]
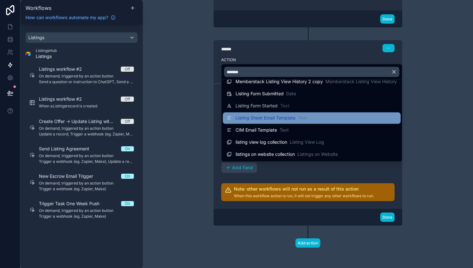
click at [278, 120] on span "Listing Sheet Email Template" at bounding box center [265, 118] width 60 height 6
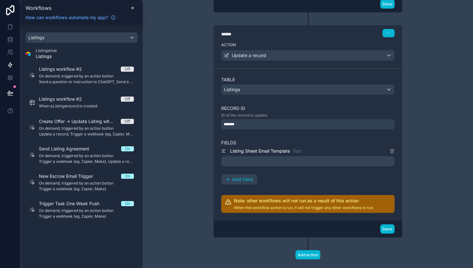
click at [280, 165] on p "﻿" at bounding box center [308, 161] width 169 height 8
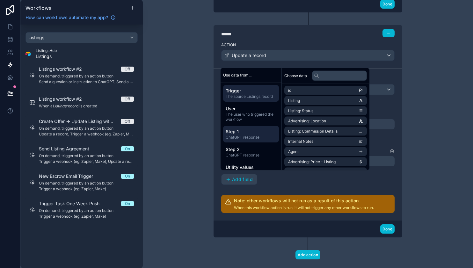
click at [265, 136] on span "ChatGPT response" at bounding box center [250, 136] width 51 height 5
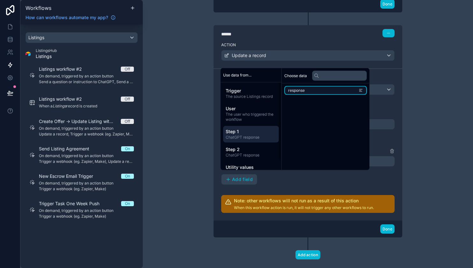
click at [304, 92] on span "response" at bounding box center [296, 90] width 17 height 5
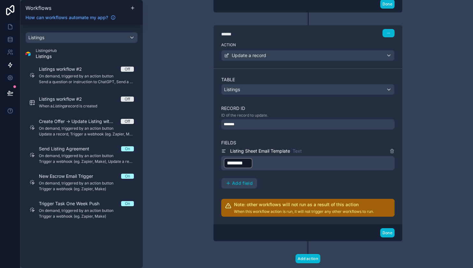
click at [293, 188] on div "Listing Sheet Email Template Text ﻿ ******** ﻿ ﻿ Add field" at bounding box center [307, 167] width 173 height 41
click at [246, 186] on span "Add field" at bounding box center [242, 183] width 21 height 6
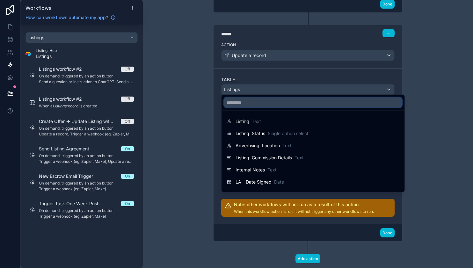
click at [267, 106] on input "text" at bounding box center [313, 102] width 178 height 10
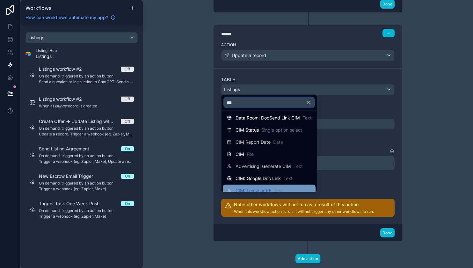
scroll to position [0, 0]
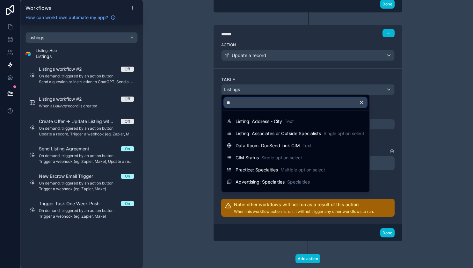
type input "*"
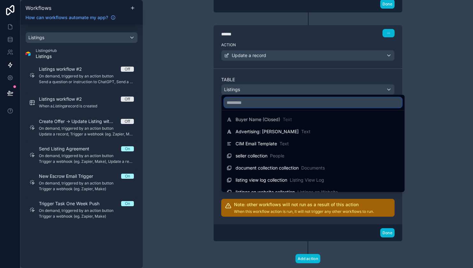
scroll to position [5494, 0]
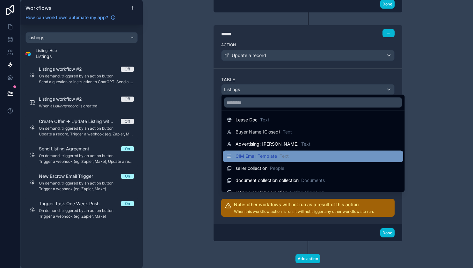
click at [248, 158] on span "CIM Email Template" at bounding box center [255, 156] width 41 height 6
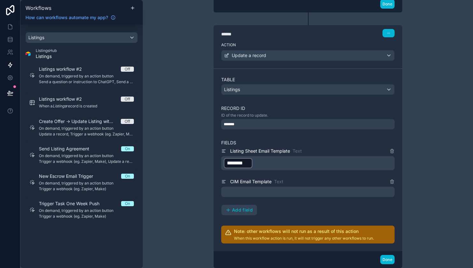
click at [247, 195] on p "﻿" at bounding box center [308, 192] width 169 height 8
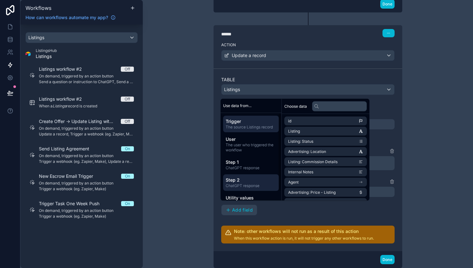
click at [248, 181] on span "Step 2" at bounding box center [250, 179] width 51 height 6
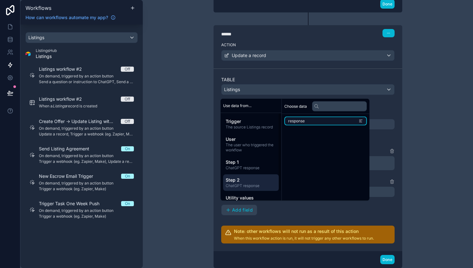
click at [314, 121] on li "response" at bounding box center [325, 121] width 82 height 9
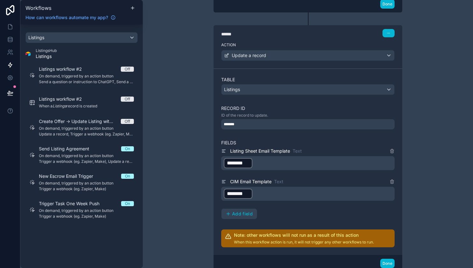
click at [309, 219] on div "Listing Sheet Email Template Text ﻿ ******** ﻿ ﻿ CIM Email Template Text ﻿ ****…" at bounding box center [307, 183] width 173 height 72
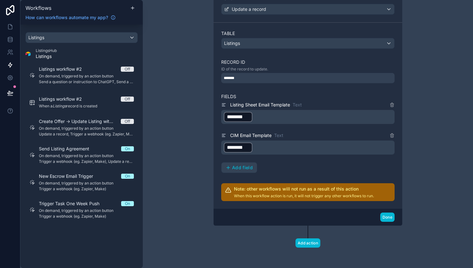
scroll to position [0, 0]
click at [390, 216] on button "Done" at bounding box center [387, 216] width 14 height 9
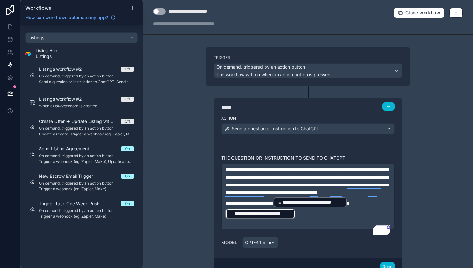
click at [189, 12] on div "**********" at bounding box center [195, 12] width 55 height 8
type div "**********"
click at [227, 23] on div at bounding box center [197, 23] width 89 height 6
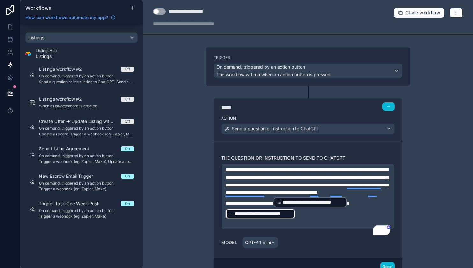
click at [159, 13] on button "Use setting" at bounding box center [159, 11] width 13 height 6
click at [166, 102] on div "**********" at bounding box center [308, 134] width 330 height 268
click at [8, 27] on icon at bounding box center [10, 27] width 4 height 5
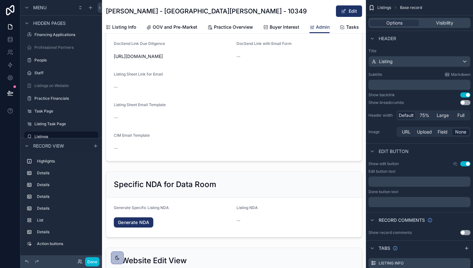
click at [266, 180] on div "Agent [PERSON_NAME] Date: On Market -- Days On Market -- Basic Listing Info Sta…" at bounding box center [234, 187] width 264 height 934
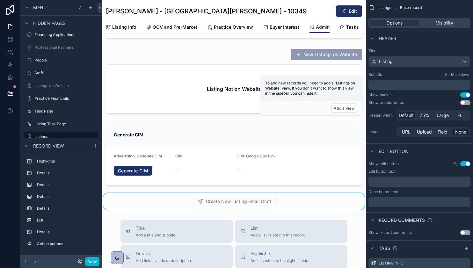
click at [303, 210] on div "scrollable content" at bounding box center [234, 201] width 264 height 17
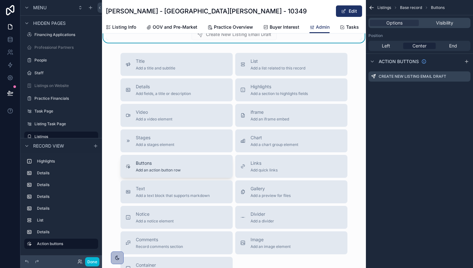
click at [198, 173] on div "Buttons Add an action button row" at bounding box center [176, 166] width 102 height 13
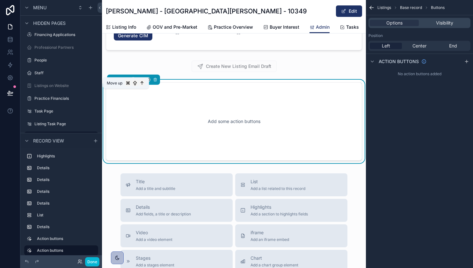
click at [126, 82] on icon "scrollable content" at bounding box center [126, 79] width 4 height 4
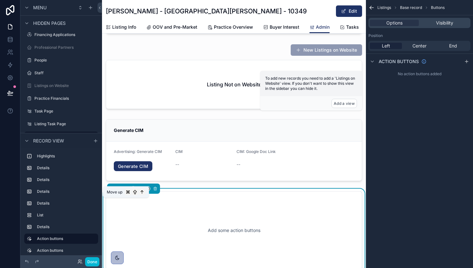
click at [125, 191] on icon "scrollable content" at bounding box center [126, 188] width 4 height 4
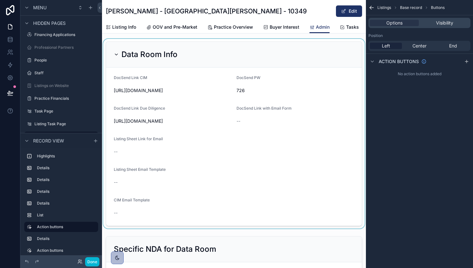
click at [195, 61] on div "scrollable content" at bounding box center [234, 133] width 264 height 189
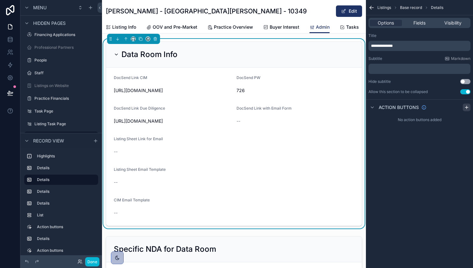
click at [466, 108] on icon "scrollable content" at bounding box center [466, 107] width 5 height 5
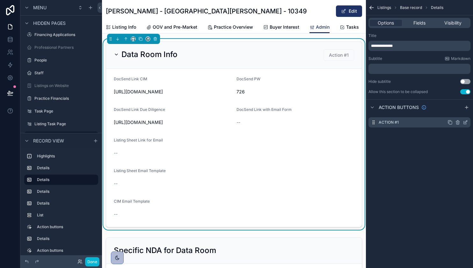
click at [463, 123] on icon "scrollable content" at bounding box center [464, 122] width 3 height 3
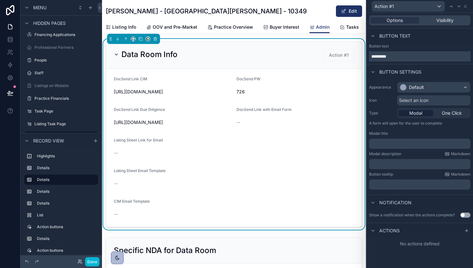
drag, startPoint x: 401, startPoint y: 57, endPoint x: 360, endPoint y: 56, distance: 41.1
click at [360, 56] on div "Action #1 Options Visibility Button text Button text ********* Button settings …" at bounding box center [236, 134] width 473 height 268
click at [387, 57] on input "**********" at bounding box center [419, 56] width 101 height 10
type input "**********"
click at [452, 114] on span "One Click" at bounding box center [451, 113] width 20 height 6
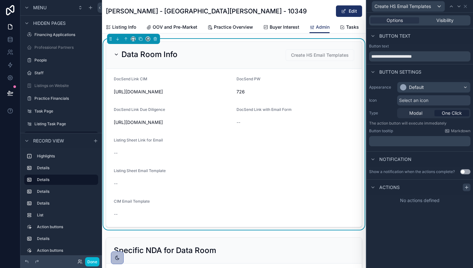
click at [467, 188] on icon at bounding box center [466, 187] width 5 height 5
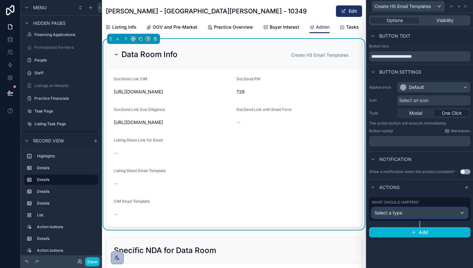
click at [445, 217] on div "Select a type" at bounding box center [420, 213] width 96 height 10
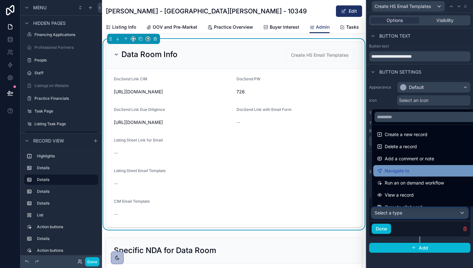
scroll to position [14, 0]
click at [434, 180] on span "Run an on demand workflow" at bounding box center [413, 182] width 59 height 8
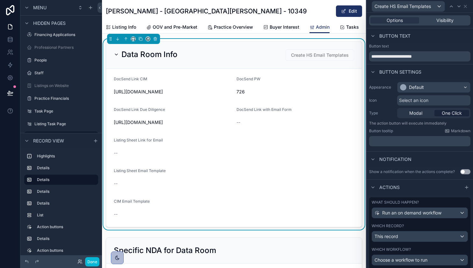
scroll to position [34, 0]
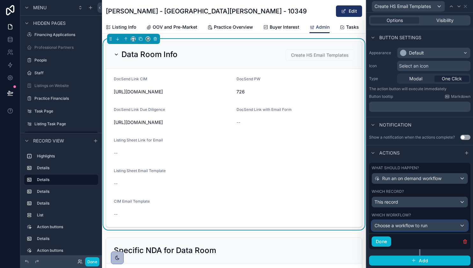
click at [444, 225] on div "Choose a workflow to run" at bounding box center [420, 225] width 96 height 10
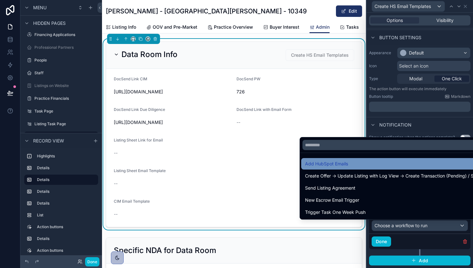
click at [431, 166] on div "Add HubSpot Emails" at bounding box center [391, 164] width 173 height 8
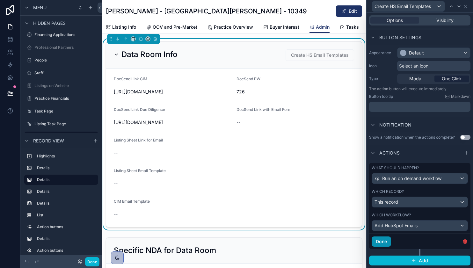
click at [384, 239] on button "Done" at bounding box center [380, 241] width 19 height 10
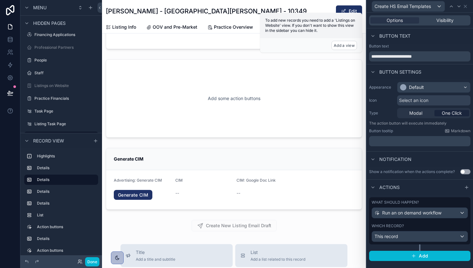
scroll to position [829, 0]
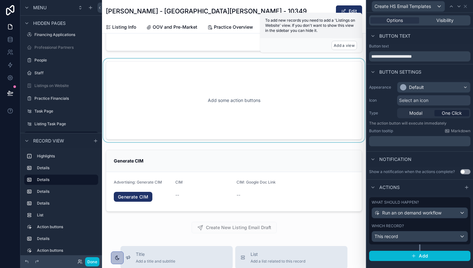
click at [300, 120] on div "scrollable content" at bounding box center [234, 100] width 264 height 83
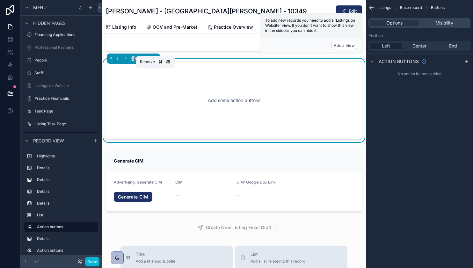
click at [155, 60] on icon "scrollable content" at bounding box center [155, 58] width 0 height 1
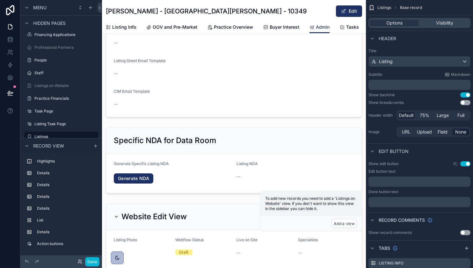
scroll to position [0, 0]
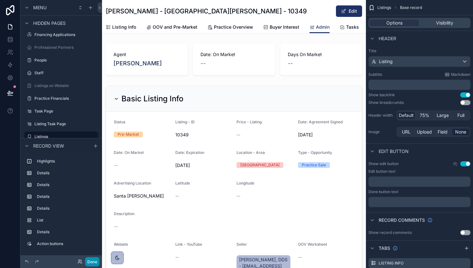
click at [96, 263] on button "Done" at bounding box center [92, 261] width 14 height 9
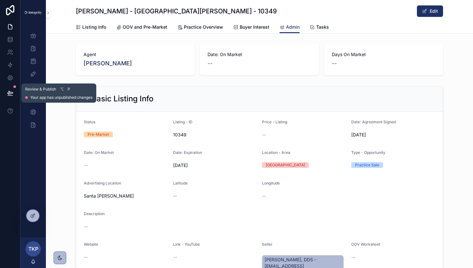
click at [8, 91] on icon at bounding box center [10, 93] width 6 height 6
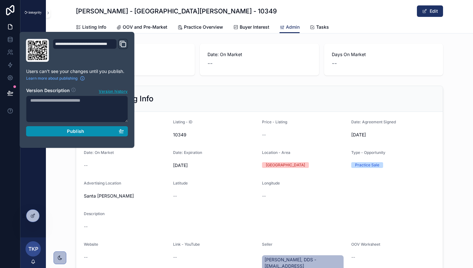
click at [74, 129] on span "Publish" at bounding box center [75, 131] width 17 height 6
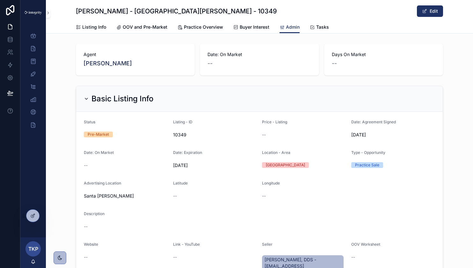
click at [32, 50] on icon "scrollable content" at bounding box center [33, 48] width 6 height 6
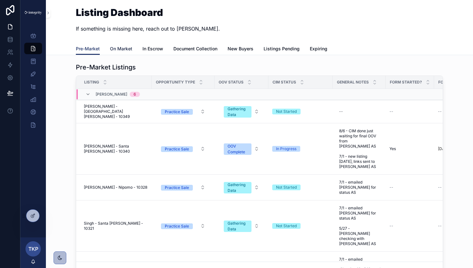
click at [126, 47] on span "On Market" at bounding box center [121, 49] width 22 height 6
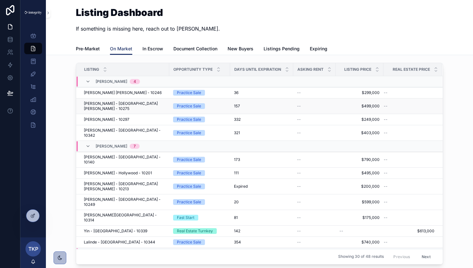
click at [113, 103] on span "Doan - San Luis Obispo - 10275" at bounding box center [125, 106] width 82 height 10
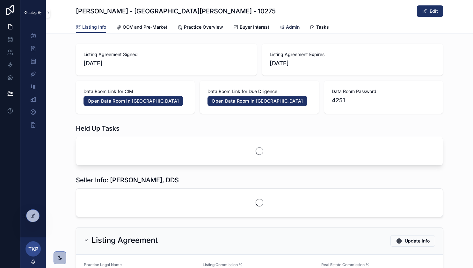
click at [292, 29] on span "Admin" at bounding box center [293, 27] width 14 height 6
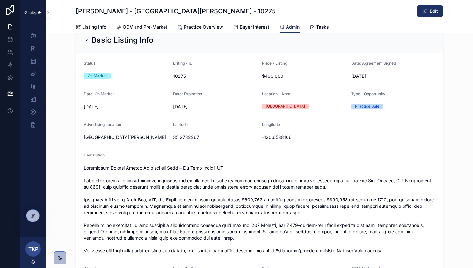
scroll to position [345, 0]
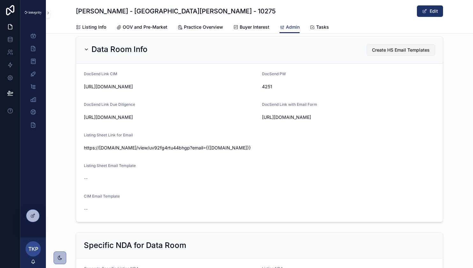
click at [391, 52] on span "Create HS Email Templates" at bounding box center [401, 50] width 58 height 6
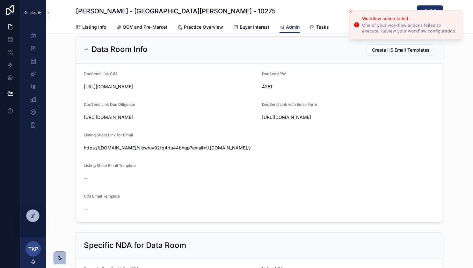
click at [374, 29] on div "One of your workflow actions failed to execute. Review your workflow configurat…" at bounding box center [409, 28] width 95 height 11
click at [11, 62] on icon at bounding box center [10, 65] width 6 height 6
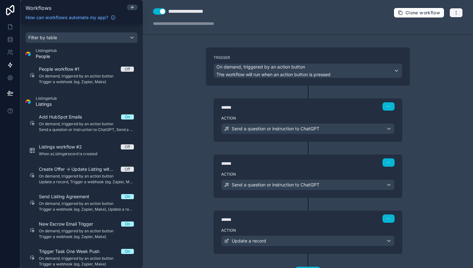
click at [461, 9] on button "button" at bounding box center [455, 13] width 13 height 10
click at [443, 36] on span "Run history" at bounding box center [438, 37] width 31 height 5
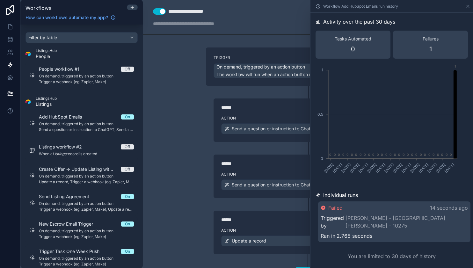
click at [330, 206] on span "Failed" at bounding box center [335, 208] width 14 height 8
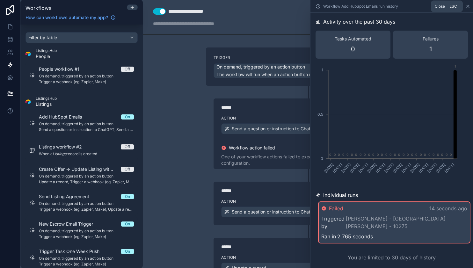
click at [468, 6] on icon at bounding box center [467, 6] width 5 height 5
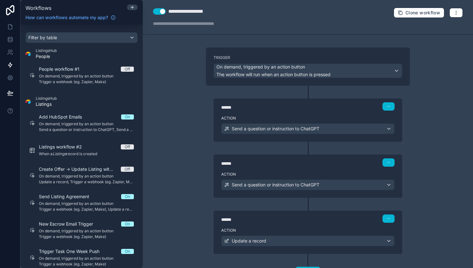
click at [352, 117] on label "Action" at bounding box center [307, 118] width 173 height 5
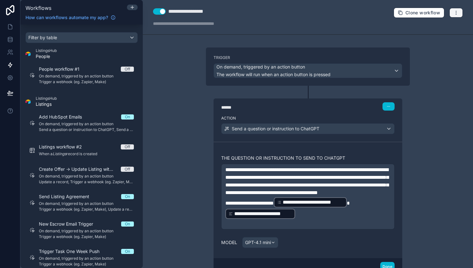
click at [458, 13] on button "button" at bounding box center [455, 13] width 13 height 10
click at [447, 31] on button "Test workflow" at bounding box center [434, 28] width 46 height 10
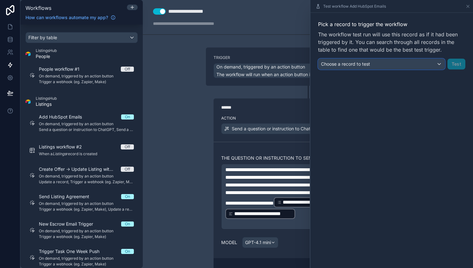
click at [409, 61] on div "Choose a record to test" at bounding box center [381, 64] width 126 height 10
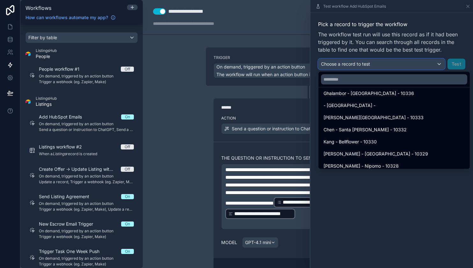
scroll to position [272, 0]
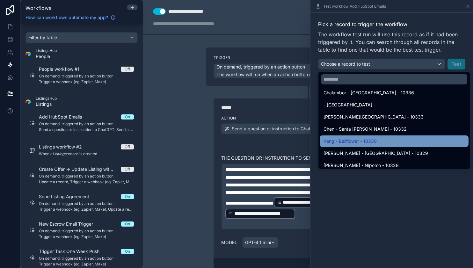
click at [402, 141] on div "Kang - Bellflower - 10330" at bounding box center [393, 141] width 141 height 8
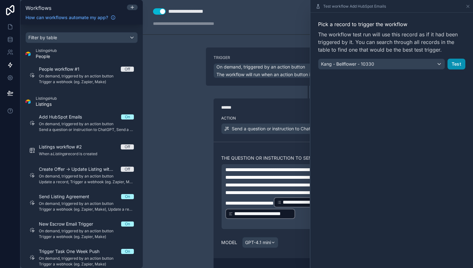
click at [457, 68] on button "Test" at bounding box center [456, 64] width 18 height 11
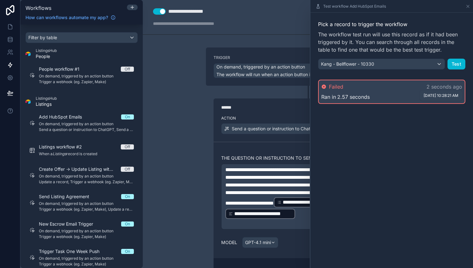
click at [430, 83] on p "2 seconds ago" at bounding box center [444, 87] width 36 height 8
click at [335, 86] on span "Failed" at bounding box center [336, 87] width 14 height 8
click at [326, 86] on div "Failed" at bounding box center [332, 87] width 22 height 8
click at [332, 97] on span "Ran in" at bounding box center [328, 97] width 15 height 8
click at [466, 9] on div "Test workflow Add HubSpot Emails" at bounding box center [391, 6] width 157 height 12
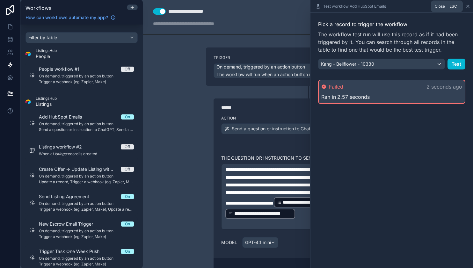
click at [467, 8] on icon at bounding box center [467, 6] width 5 height 5
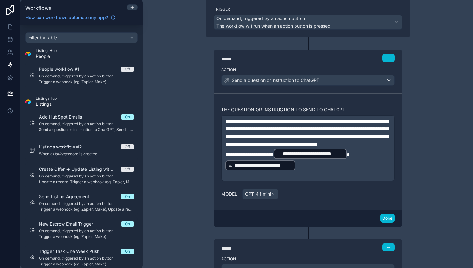
scroll to position [78, 0]
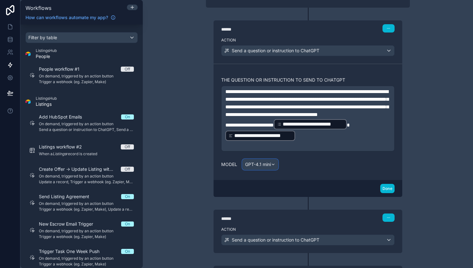
click at [267, 170] on button "GPT-4.1 mini" at bounding box center [260, 164] width 36 height 11
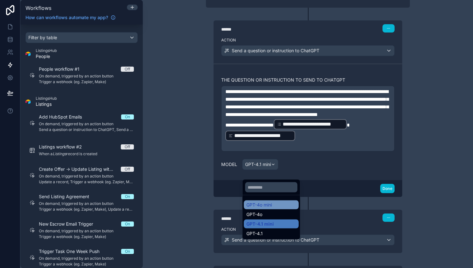
click at [281, 205] on div "GPT-4o mini" at bounding box center [271, 205] width 50 height 6
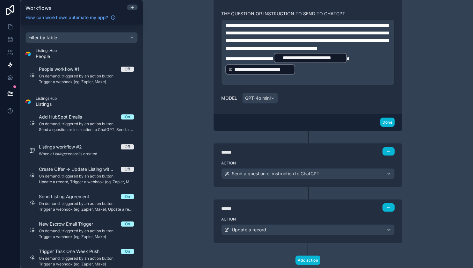
scroll to position [169, 0]
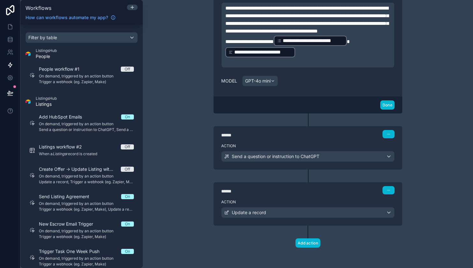
click at [289, 139] on div "****** Step 2" at bounding box center [307, 133] width 188 height 15
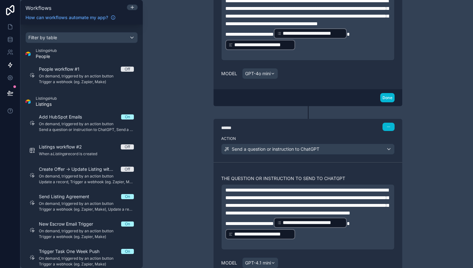
scroll to position [241, 0]
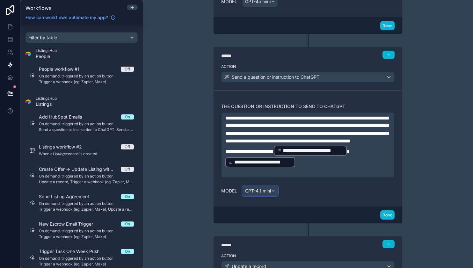
click at [264, 194] on span "GPT-4.1 mini" at bounding box center [258, 191] width 26 height 6
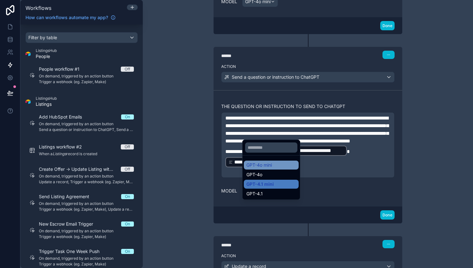
click at [266, 165] on span "GPT-4o mini" at bounding box center [258, 165] width 25 height 6
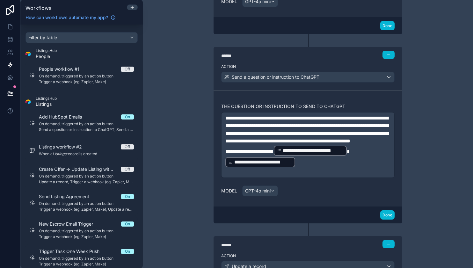
click at [308, 196] on div "Model GPT-4o mini" at bounding box center [307, 190] width 173 height 11
click at [388, 219] on button "Done" at bounding box center [387, 214] width 14 height 9
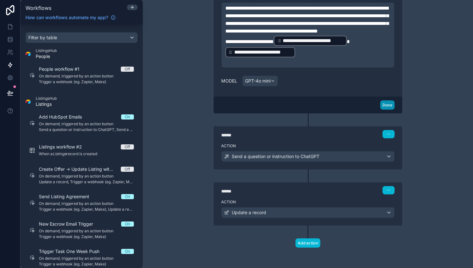
click at [386, 107] on button "Done" at bounding box center [387, 104] width 14 height 9
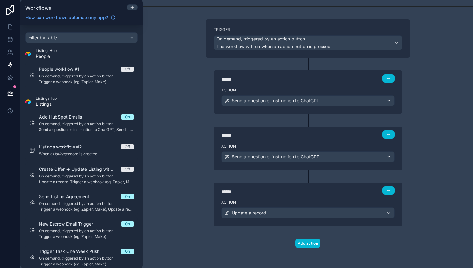
scroll to position [0, 0]
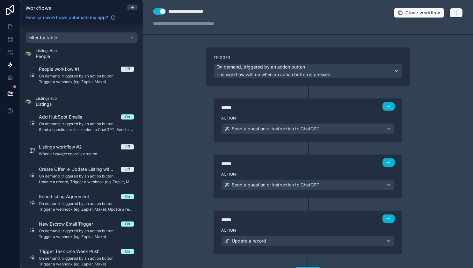
click at [453, 15] on button "button" at bounding box center [455, 13] width 13 height 10
click at [441, 30] on span "Test workflow" at bounding box center [438, 27] width 31 height 5
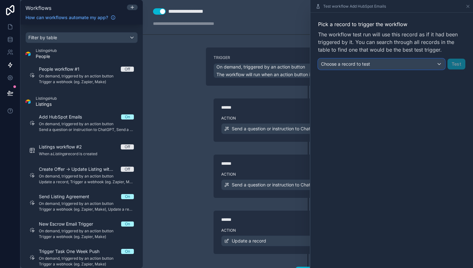
click at [402, 62] on div "Choose a record to test" at bounding box center [381, 64] width 126 height 10
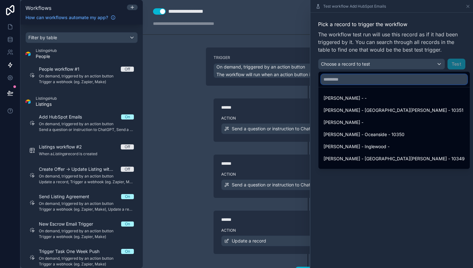
click at [399, 84] on input "text" at bounding box center [394, 79] width 146 height 10
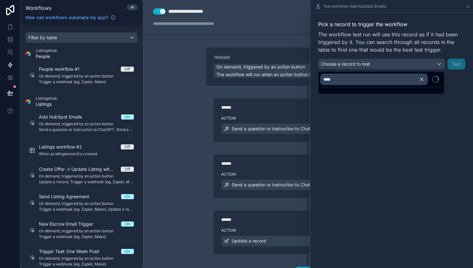
click at [406, 82] on input "****" at bounding box center [374, 79] width 106 height 10
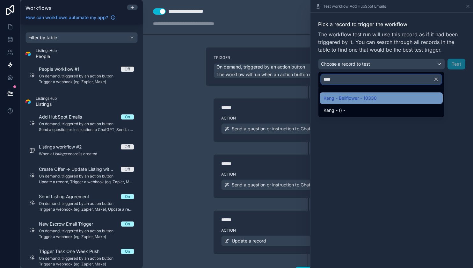
type input "****"
click at [376, 94] on span "Kang - Bellflower - 10330" at bounding box center [349, 98] width 53 height 8
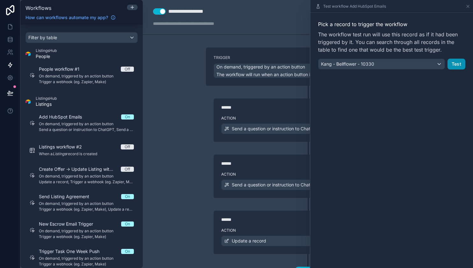
click at [454, 64] on button "Test" at bounding box center [456, 64] width 18 height 11
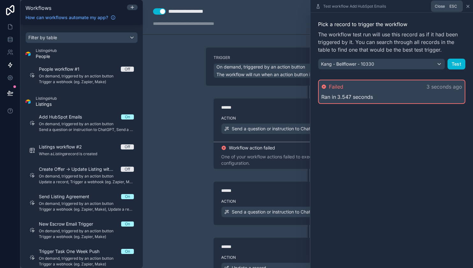
click at [468, 4] on icon at bounding box center [467, 6] width 5 height 5
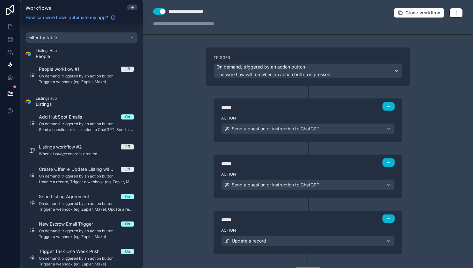
click at [346, 137] on div "Action Send a question or instruction to ChatGPT" at bounding box center [307, 127] width 188 height 29
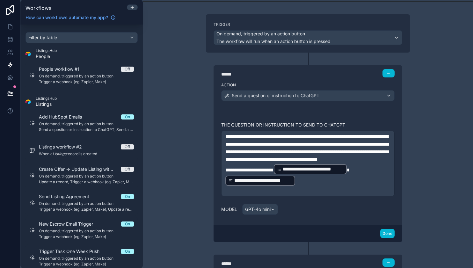
scroll to position [46, 0]
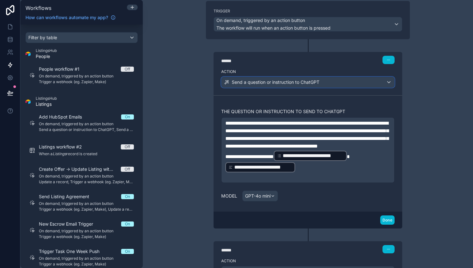
click at [341, 82] on div "Send a question or instruction to ChatGPT" at bounding box center [307, 82] width 173 height 10
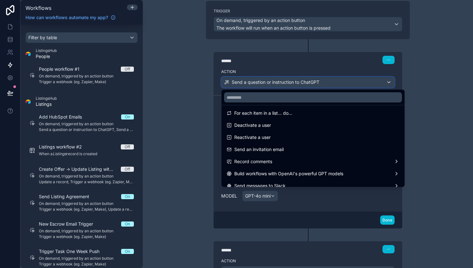
scroll to position [118, 0]
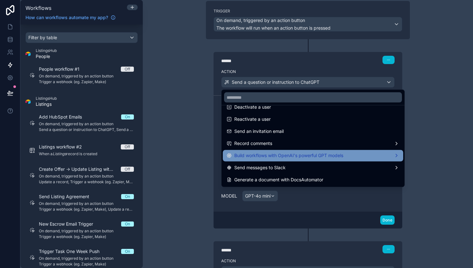
click at [341, 153] on span "Build workflows with OpenAI's powerful GPT models" at bounding box center [288, 156] width 109 height 8
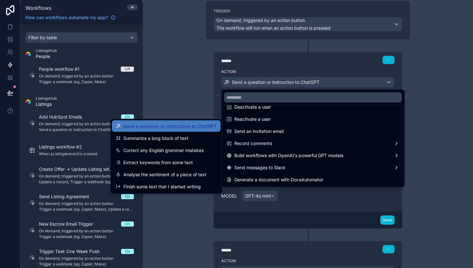
click at [179, 211] on div at bounding box center [236, 134] width 473 height 268
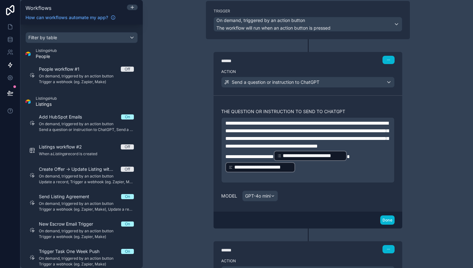
scroll to position [0, 0]
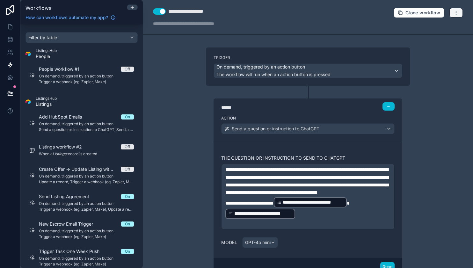
click at [457, 11] on icon "button" at bounding box center [455, 12] width 5 height 5
click at [443, 29] on span "Test workflow" at bounding box center [438, 27] width 31 height 5
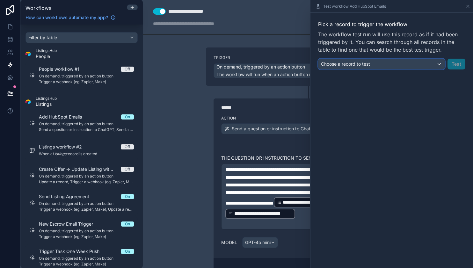
click at [430, 63] on div "Choose a record to test" at bounding box center [381, 64] width 126 height 10
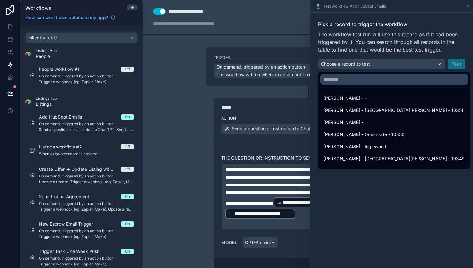
click at [416, 81] on input "text" at bounding box center [394, 79] width 146 height 10
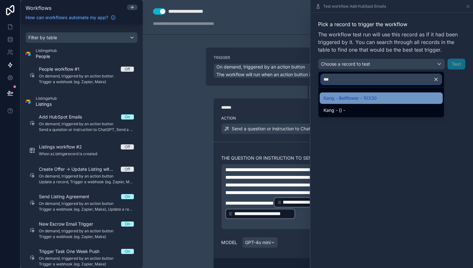
type input "***"
click at [390, 96] on div "Kang - Bellflower - 10330" at bounding box center [380, 98] width 115 height 8
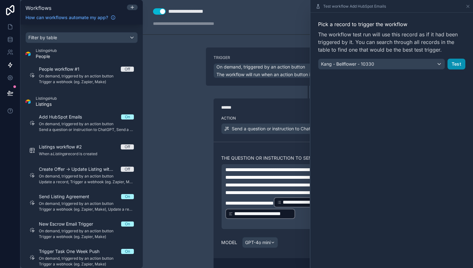
click at [462, 63] on button "Test" at bounding box center [456, 64] width 18 height 11
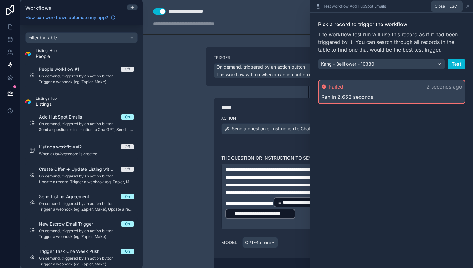
click at [466, 7] on icon at bounding box center [467, 6] width 3 height 3
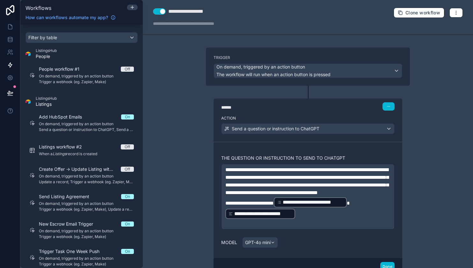
click at [349, 205] on span "*" at bounding box center [347, 203] width 3 height 5
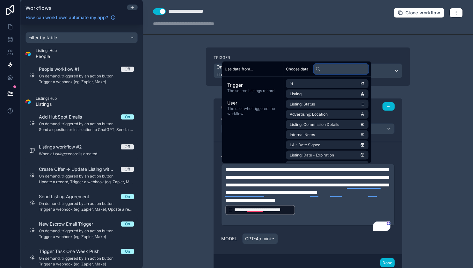
click at [332, 72] on input "text" at bounding box center [340, 69] width 55 height 10
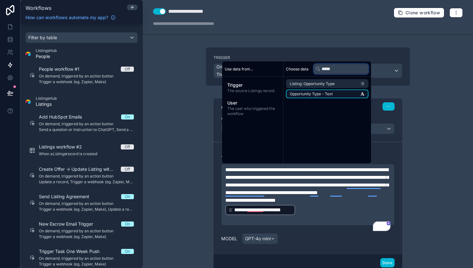
type input "*****"
click at [312, 92] on span "Opportunity Type - Text" at bounding box center [310, 93] width 43 height 5
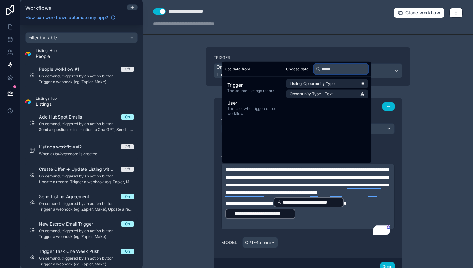
drag, startPoint x: 339, startPoint y: 69, endPoint x: 312, endPoint y: 69, distance: 27.4
click at [312, 69] on div "Choose data *****" at bounding box center [327, 68] width 88 height 15
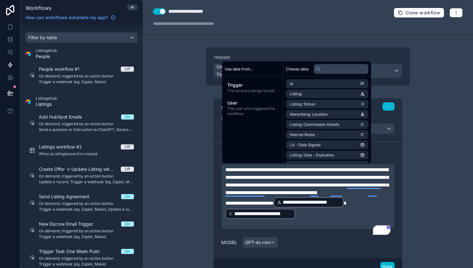
click at [268, 141] on div "Use data from... Trigger The source Listings record User The user who triggered…" at bounding box center [252, 112] width 61 height 102
click at [316, 227] on p "﻿" at bounding box center [307, 223] width 165 height 8
click at [325, 219] on p "**********" at bounding box center [307, 213] width 165 height 11
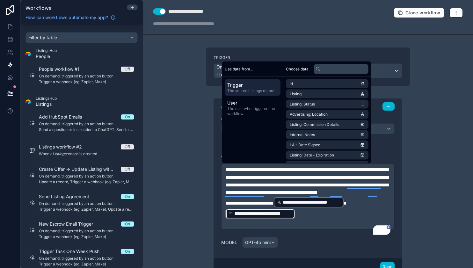
click at [326, 219] on p "**********" at bounding box center [307, 213] width 165 height 11
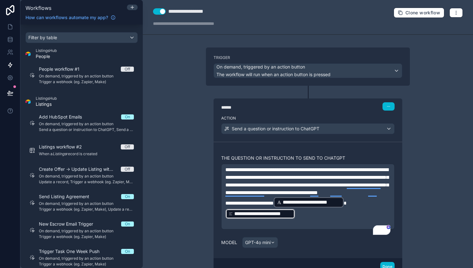
drag, startPoint x: 327, startPoint y: 223, endPoint x: 280, endPoint y: 207, distance: 49.7
click at [280, 207] on div "**********" at bounding box center [307, 196] width 165 height 61
drag, startPoint x: 280, startPoint y: 207, endPoint x: 306, endPoint y: 223, distance: 31.1
click at [306, 223] on div "**********" at bounding box center [307, 196] width 165 height 61
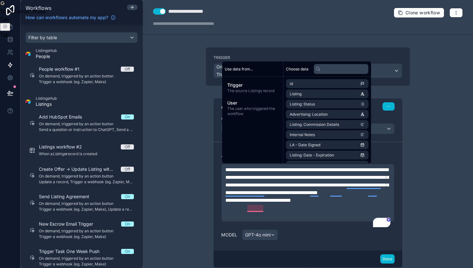
click at [411, 190] on div "**********" at bounding box center [308, 234] width 214 height 374
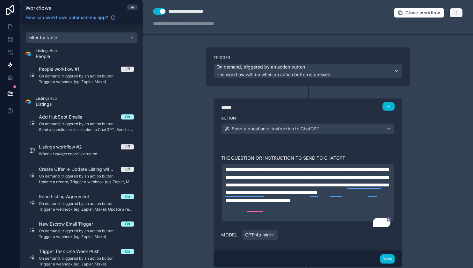
click at [451, 16] on button "button" at bounding box center [455, 13] width 13 height 10
click at [444, 29] on span "Test workflow" at bounding box center [438, 27] width 31 height 5
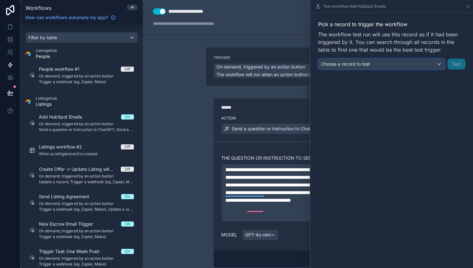
click at [433, 62] on div "Choose a record to test" at bounding box center [381, 64] width 126 height 10
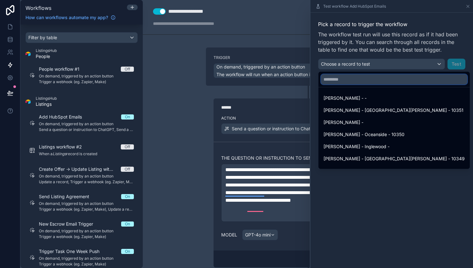
click at [422, 77] on input "text" at bounding box center [394, 79] width 146 height 10
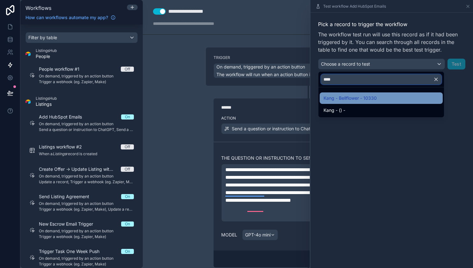
type input "****"
click at [394, 100] on div "Kang - Bellflower - 10330" at bounding box center [380, 98] width 115 height 8
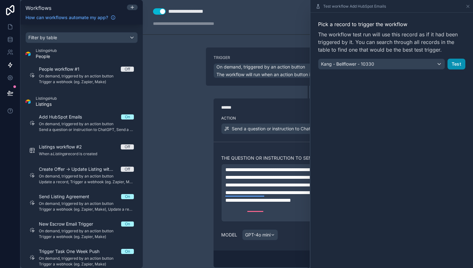
click at [455, 64] on button "Test" at bounding box center [456, 64] width 18 height 11
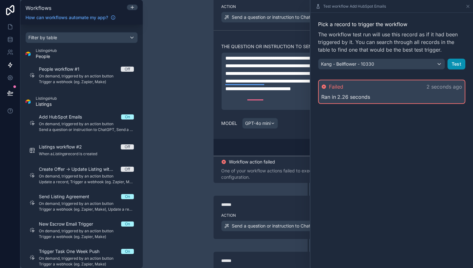
scroll to position [121, 0]
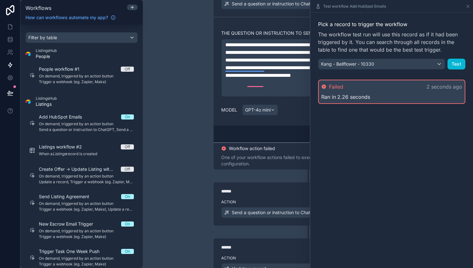
click at [267, 167] on div "One of your workflow actions failed to execute. Review your workflow configurat…" at bounding box center [307, 160] width 173 height 13
click at [468, 7] on icon at bounding box center [467, 6] width 5 height 5
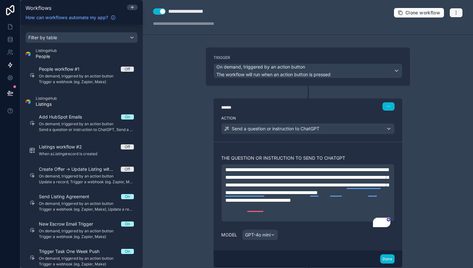
click at [453, 11] on icon "button" at bounding box center [455, 12] width 5 height 5
click at [435, 36] on span "Run history" at bounding box center [438, 37] width 31 height 5
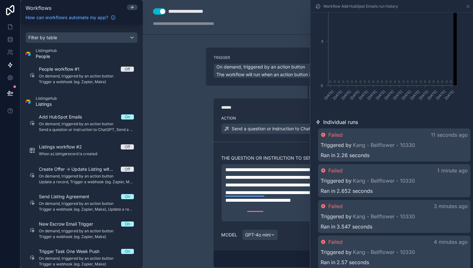
scroll to position [94, 0]
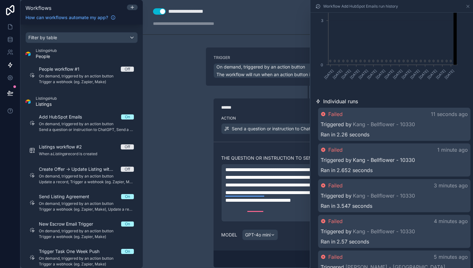
click at [396, 160] on link "Kang - Bellflower - 10330" at bounding box center [383, 160] width 62 height 8
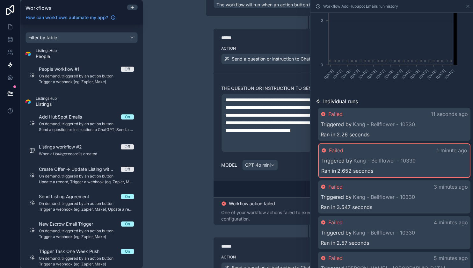
scroll to position [83, 0]
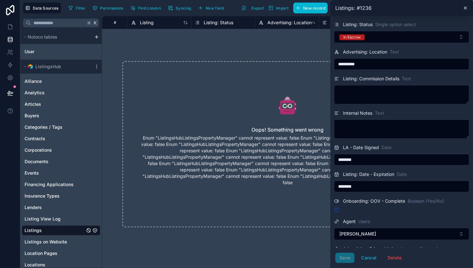
click at [261, 179] on p "Enum "ListingsHubListingsPropertyManager" cannot represent value: false Enum "L…" at bounding box center [287, 160] width 298 height 51
click at [465, 5] on icon at bounding box center [464, 7] width 5 height 5
click at [325, 8] on span "New record" at bounding box center [314, 8] width 22 height 5
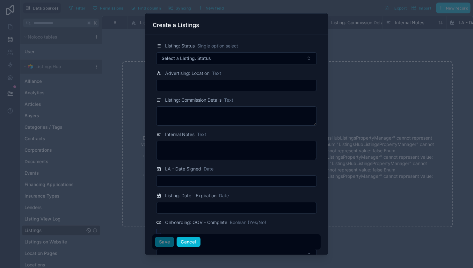
click at [190, 244] on button "Cancel" at bounding box center [188, 242] width 24 height 10
click at [192, 242] on div "Oops! Something went wrong Enum "ListingsHubListingsPropertyManager" cannot rep…" at bounding box center [287, 144] width 371 height 207
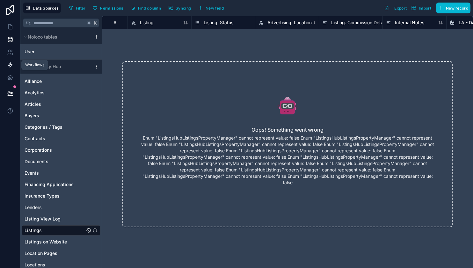
click at [10, 65] on icon at bounding box center [10, 65] width 4 height 5
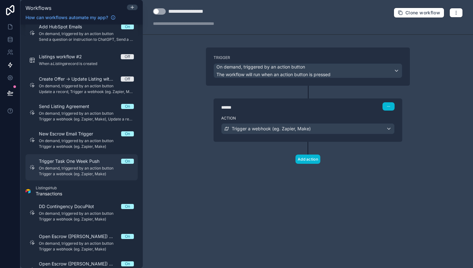
scroll to position [59, 0]
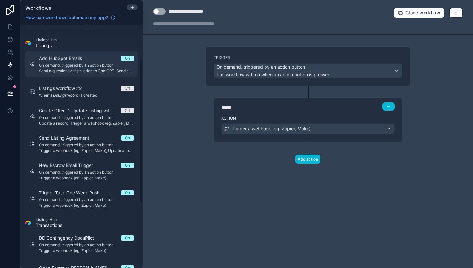
click at [76, 60] on span "Add HubSpot Emails" at bounding box center [64, 58] width 51 height 6
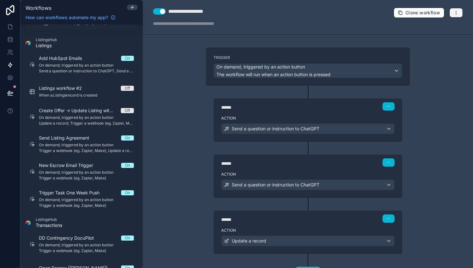
click at [456, 17] on button "button" at bounding box center [455, 13] width 13 height 10
click at [450, 32] on button "Test workflow" at bounding box center [434, 28] width 46 height 10
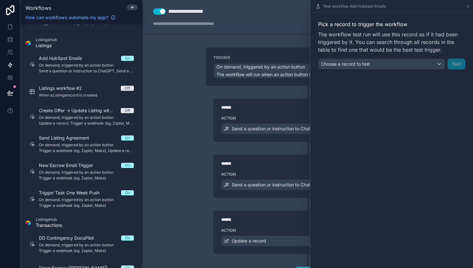
click at [414, 57] on div "Pick a record to trigger the workflow The workflow test run will use this recor…" at bounding box center [391, 44] width 147 height 49
click at [416, 66] on div "Choose a record to test" at bounding box center [381, 64] width 126 height 10
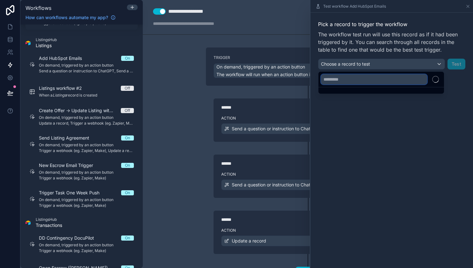
click at [400, 83] on input "text" at bounding box center [374, 79] width 106 height 10
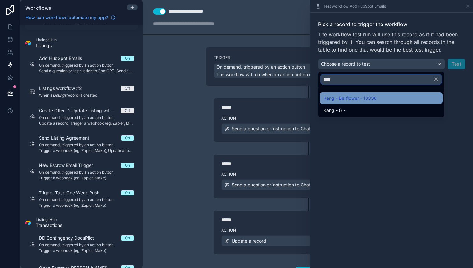
type input "****"
click at [400, 94] on div "Kang - Bellflower - 10330" at bounding box center [380, 98] width 115 height 8
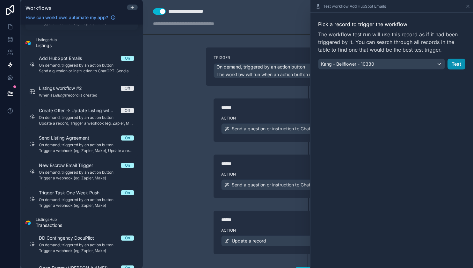
click at [460, 64] on button "Test" at bounding box center [456, 64] width 18 height 11
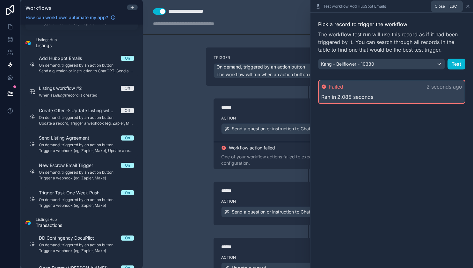
click at [468, 7] on icon at bounding box center [467, 6] width 5 height 5
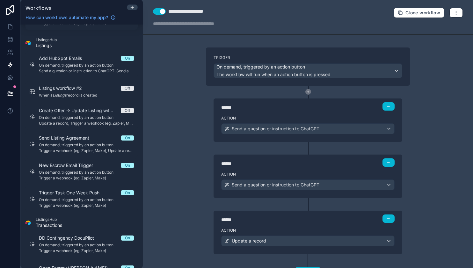
click at [308, 92] on icon at bounding box center [308, 92] width 6 height 6
click at [308, 92] on icon at bounding box center [308, 92] width 0 height 2
click at [389, 129] on div "What do you want to happen?" at bounding box center [307, 129] width 173 height 10
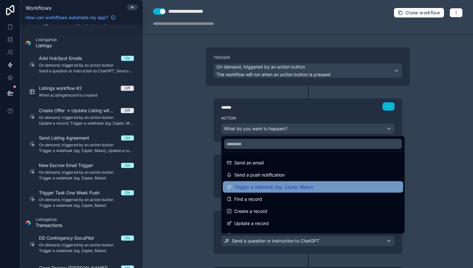
click at [364, 187] on div "Trigger a webhook (eg. Zapier, Make)" at bounding box center [312, 187] width 173 height 8
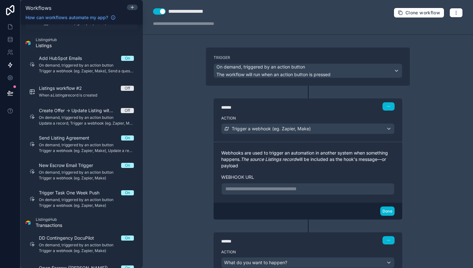
click at [325, 187] on p "**********" at bounding box center [307, 189] width 165 height 8
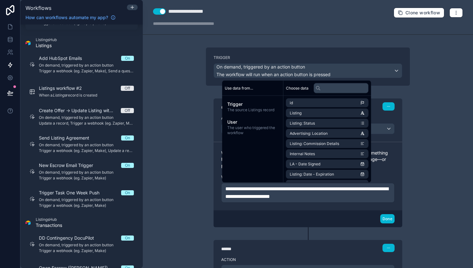
click at [418, 201] on div "**********" at bounding box center [308, 134] width 330 height 268
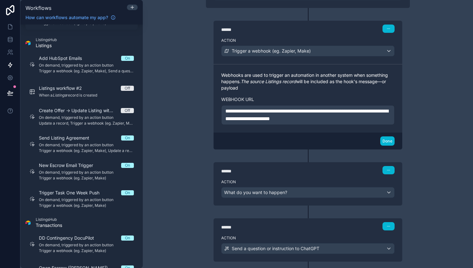
scroll to position [107, 0]
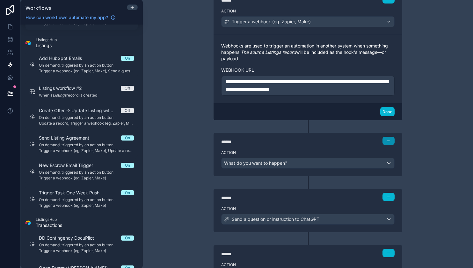
click at [387, 142] on icon "button" at bounding box center [388, 141] width 4 height 4
click at [397, 167] on span "Delete" at bounding box center [400, 165] width 12 height 5
click at [391, 141] on button "button" at bounding box center [388, 141] width 12 height 8
click at [419, 181] on div "**********" at bounding box center [308, 134] width 330 height 268
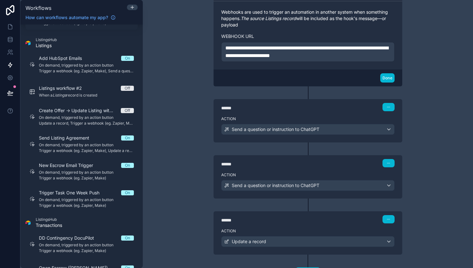
scroll to position [169, 0]
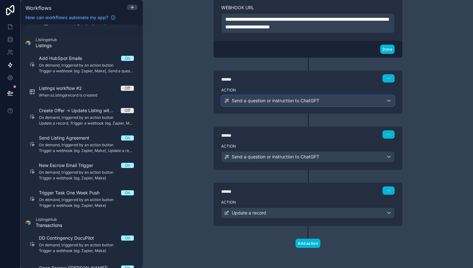
click at [311, 99] on span "Send a question or instruction to ChatGPT" at bounding box center [275, 100] width 88 height 6
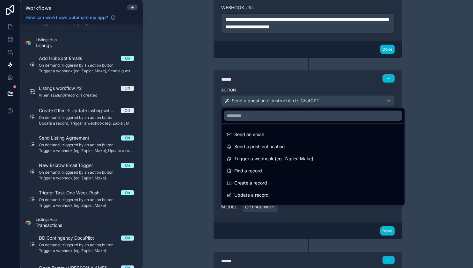
click at [338, 79] on div at bounding box center [236, 134] width 473 height 268
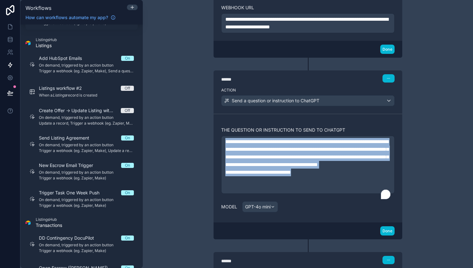
drag, startPoint x: 314, startPoint y: 182, endPoint x: 204, endPoint y: 123, distance: 125.2
click at [204, 123] on div "**********" at bounding box center [308, 135] width 214 height 515
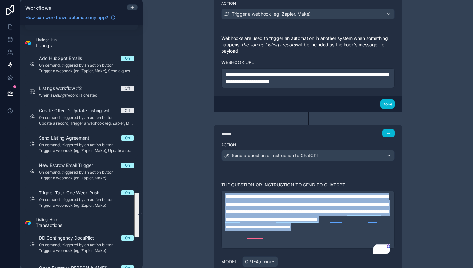
scroll to position [86, 0]
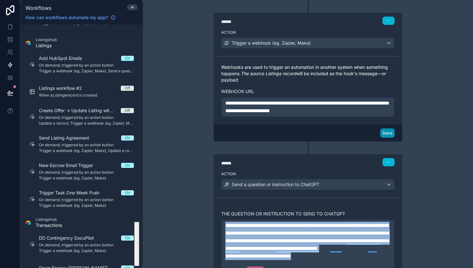
click at [390, 132] on button "Done" at bounding box center [387, 132] width 14 height 9
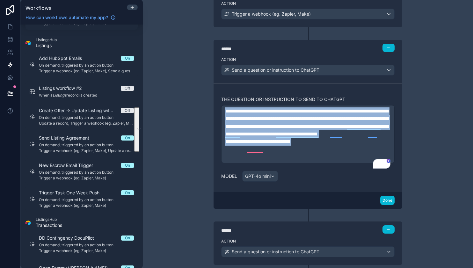
scroll to position [92, 0]
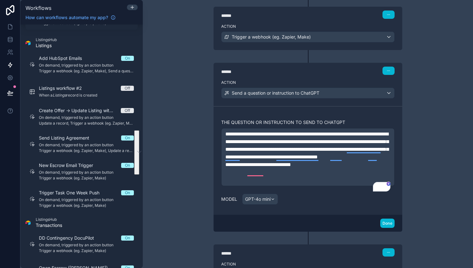
click at [311, 161] on p "**********" at bounding box center [307, 145] width 165 height 31
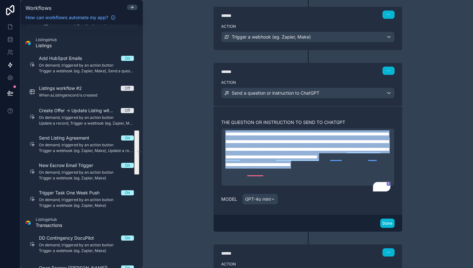
drag, startPoint x: 310, startPoint y: 172, endPoint x: 204, endPoint y: 132, distance: 114.0
click at [204, 132] on div "**********" at bounding box center [308, 171] width 214 height 430
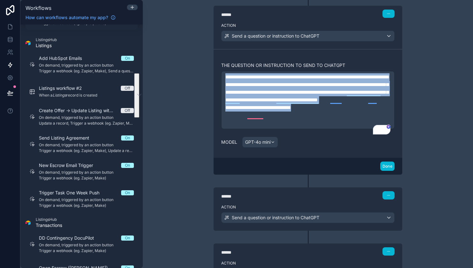
scroll to position [182, 0]
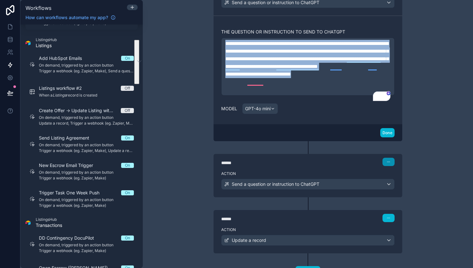
click at [384, 166] on button "button" at bounding box center [388, 162] width 12 height 8
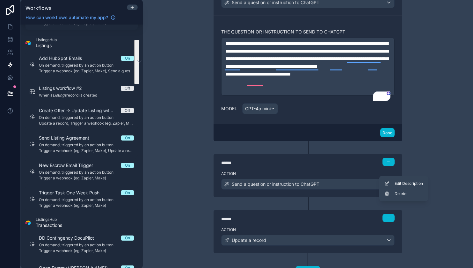
click at [362, 177] on div "Action Send a question or instruction to ChatGPT" at bounding box center [307, 182] width 188 height 29
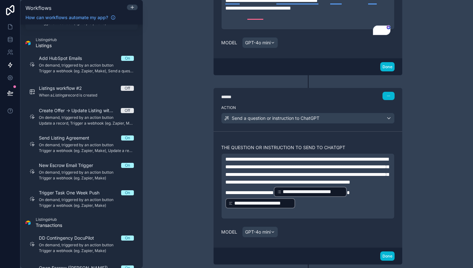
scroll to position [253, 0]
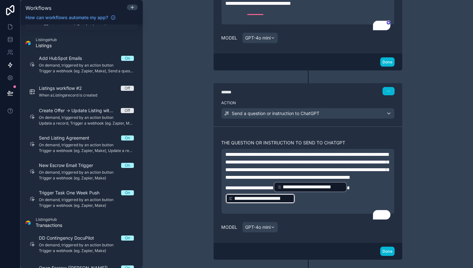
drag, startPoint x: 327, startPoint y: 215, endPoint x: 226, endPoint y: 161, distance: 114.5
click at [226, 161] on div "**********" at bounding box center [307, 181] width 165 height 61
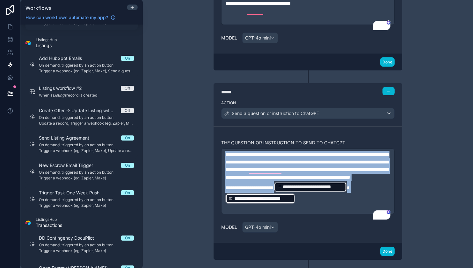
scroll to position [0, 0]
drag, startPoint x: 226, startPoint y: 161, endPoint x: 319, endPoint y: 225, distance: 113.4
click at [319, 212] on div "**********" at bounding box center [307, 181] width 165 height 61
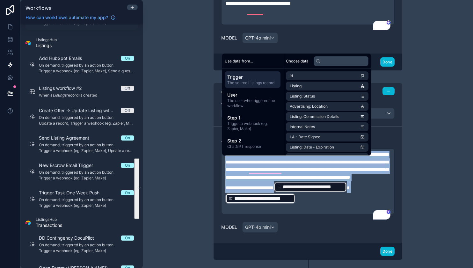
copy div "**********"
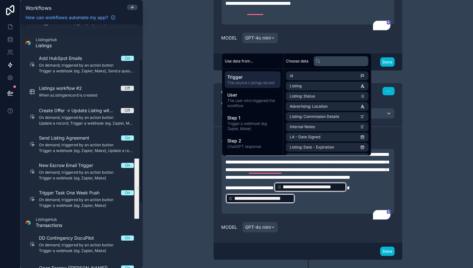
click at [192, 160] on div "**********" at bounding box center [308, 134] width 330 height 268
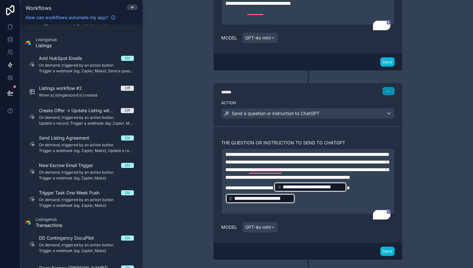
click at [388, 95] on button "button" at bounding box center [388, 91] width 12 height 8
click at [396, 122] on span "Delete" at bounding box center [400, 122] width 12 height 5
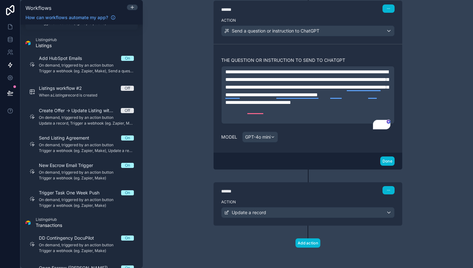
click at [388, 194] on div "****** Step 3" at bounding box center [307, 189] width 188 height 15
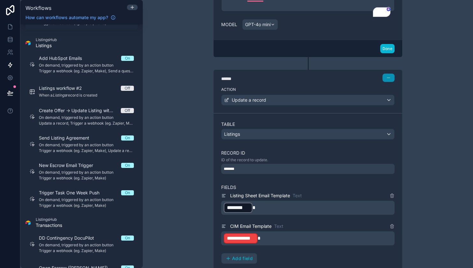
click at [391, 82] on button "button" at bounding box center [388, 78] width 12 height 8
click at [394, 111] on span "Delete" at bounding box center [400, 109] width 12 height 5
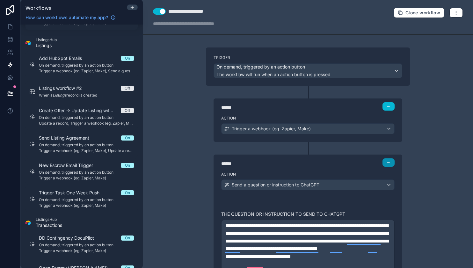
click at [389, 161] on icon "button" at bounding box center [388, 162] width 4 height 4
click at [393, 186] on button "Delete" at bounding box center [403, 187] width 44 height 10
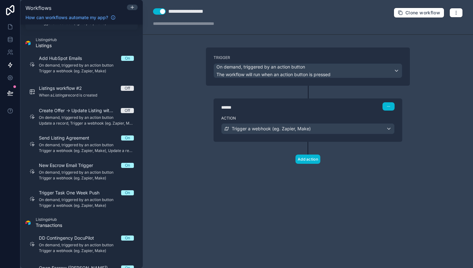
click at [414, 159] on div "Trigger On demand, triggered by an action button The workflow will run when an …" at bounding box center [308, 115] width 214 height 137
click at [457, 15] on button "button" at bounding box center [455, 13] width 13 height 10
click at [442, 27] on span "Test workflow" at bounding box center [438, 27] width 31 height 5
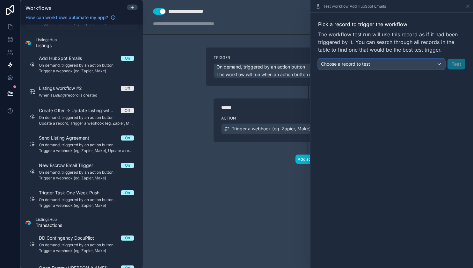
click at [437, 63] on div "Choose a record to test" at bounding box center [381, 64] width 126 height 10
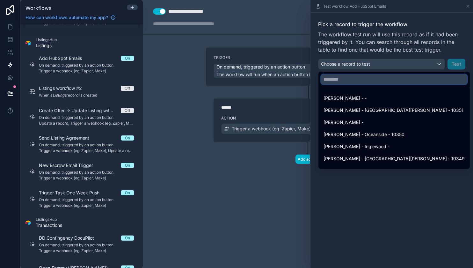
click at [420, 82] on input "text" at bounding box center [394, 79] width 146 height 10
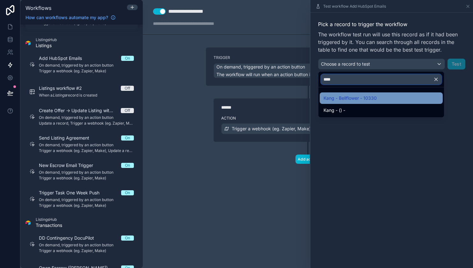
type input "****"
click at [386, 96] on div "Kang - Bellflower - 10330" at bounding box center [380, 98] width 115 height 8
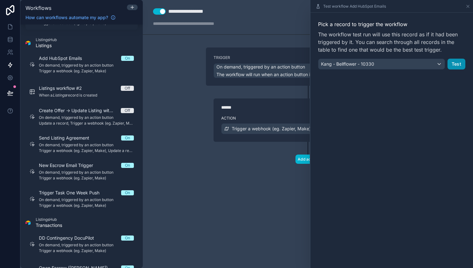
click at [454, 66] on button "Test" at bounding box center [456, 64] width 18 height 11
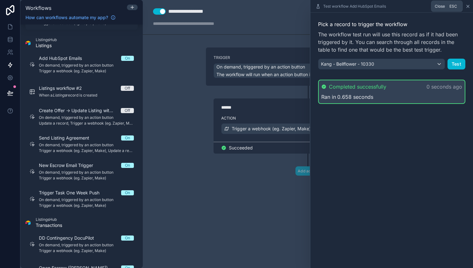
click at [467, 5] on icon at bounding box center [467, 6] width 5 height 5
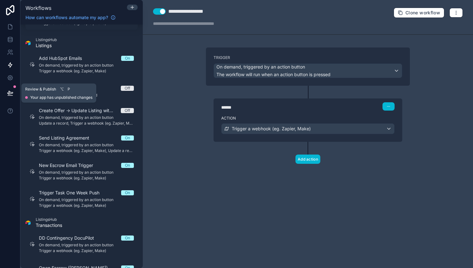
click at [8, 90] on icon at bounding box center [10, 93] width 6 height 6
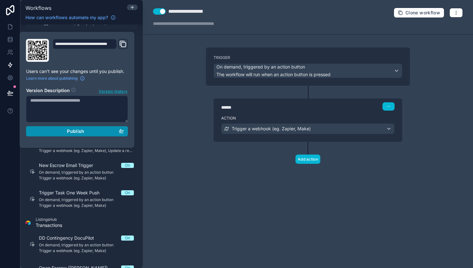
click at [84, 131] on span "Publish" at bounding box center [75, 131] width 17 height 6
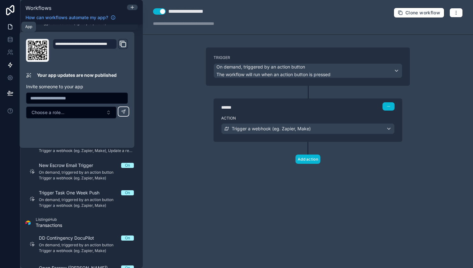
click at [10, 30] on link at bounding box center [10, 26] width 20 height 13
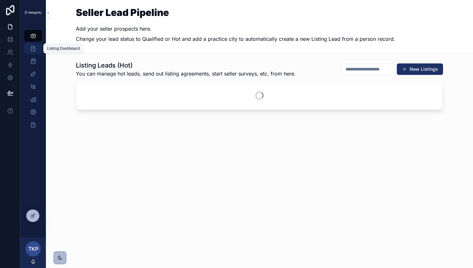
click at [33, 53] on div "Listing Dashboard" at bounding box center [33, 48] width 10 height 10
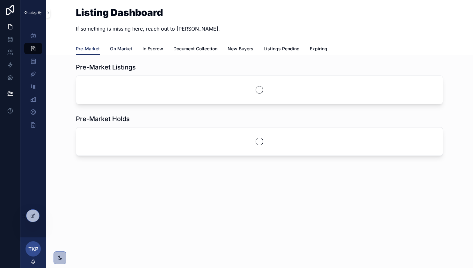
click at [131, 50] on span "On Market" at bounding box center [121, 49] width 22 height 6
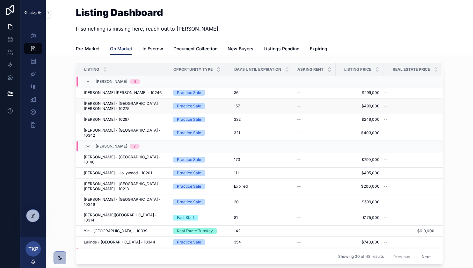
click at [111, 105] on span "Doan - San Luis Obispo - 10275" at bounding box center [125, 106] width 82 height 10
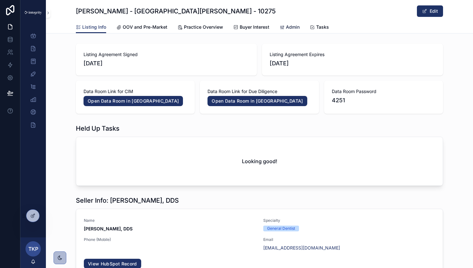
click at [286, 30] on span "Admin" at bounding box center [293, 27] width 14 height 6
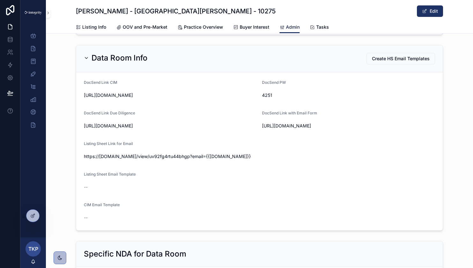
scroll to position [289, 0]
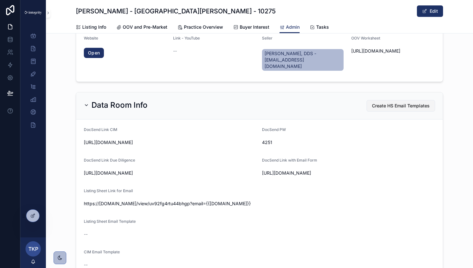
click at [409, 107] on span "Create HS Email Templates" at bounding box center [401, 106] width 58 height 6
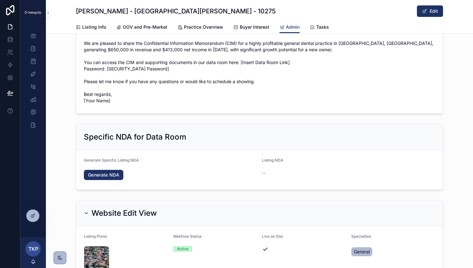
scroll to position [597, 0]
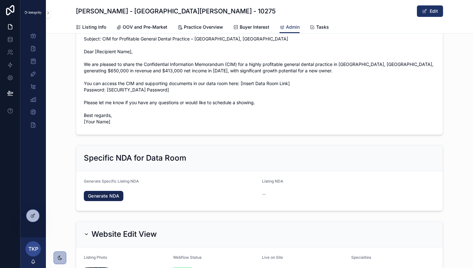
click at [104, 201] on link "Generate NDA" at bounding box center [103, 196] width 39 height 10
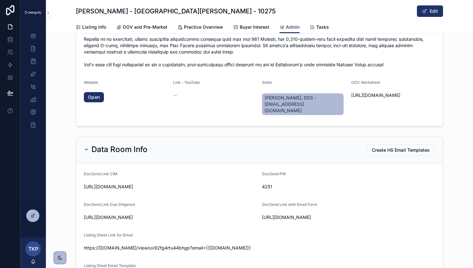
scroll to position [0, 0]
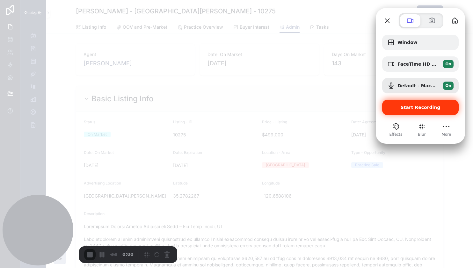
click at [415, 109] on span "Start Recording" at bounding box center [420, 107] width 40 height 5
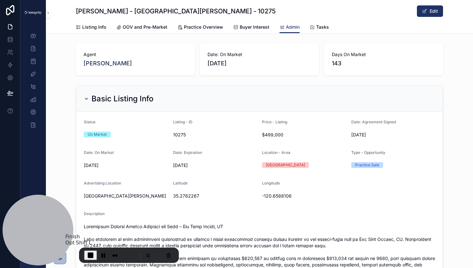
click at [90, 254] on span "End Recording" at bounding box center [91, 255] width 8 height 8
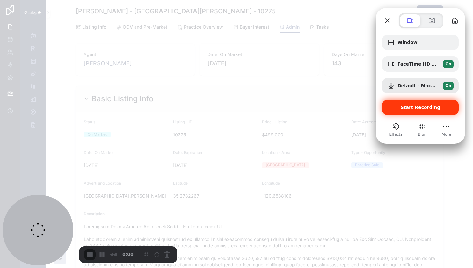
click at [416, 108] on span "Start Recording" at bounding box center [420, 107] width 40 height 5
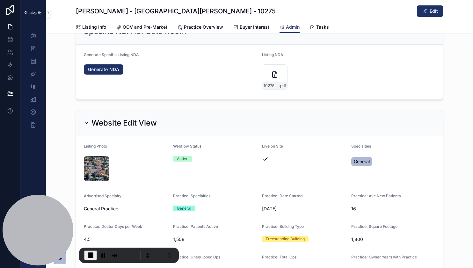
scroll to position [723, 0]
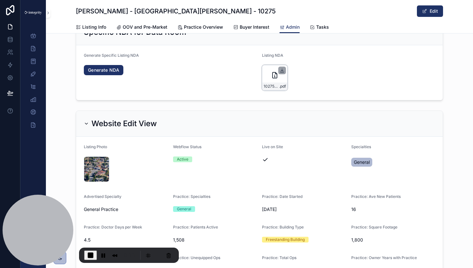
click at [282, 71] on icon "scrollable content" at bounding box center [282, 70] width 0 height 3
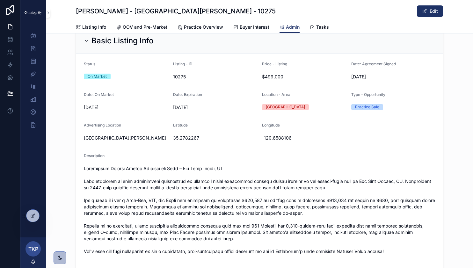
scroll to position [0, 0]
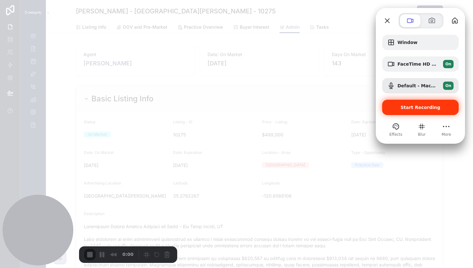
click at [433, 107] on span "Start Recording" at bounding box center [420, 107] width 40 height 5
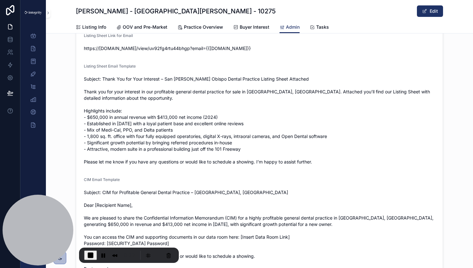
scroll to position [447, 0]
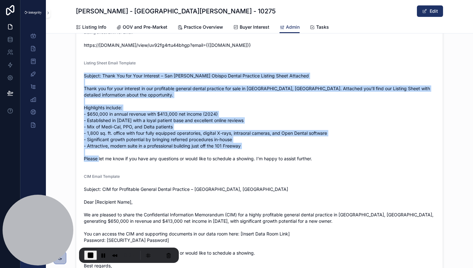
drag, startPoint x: 84, startPoint y: 83, endPoint x: 160, endPoint y: 166, distance: 112.7
click at [160, 162] on span "Subject: Thank You for Your Interest – San Luis Obispo Dental Practice Listing …" at bounding box center [259, 117] width 351 height 89
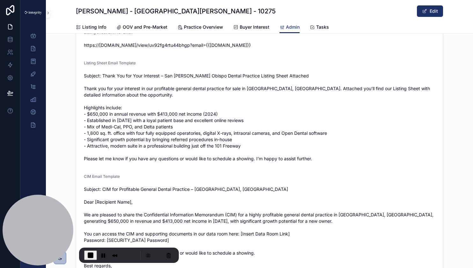
click at [146, 209] on span "Subject: CIM for Profitable General Dental Practice – San Luis Obispo, CA Dear …" at bounding box center [259, 230] width 351 height 89
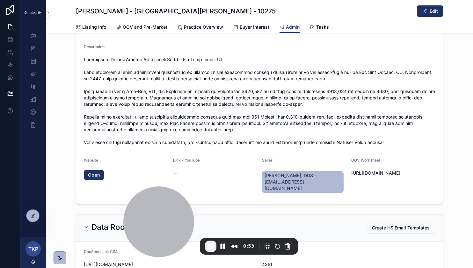
scroll to position [41, 0]
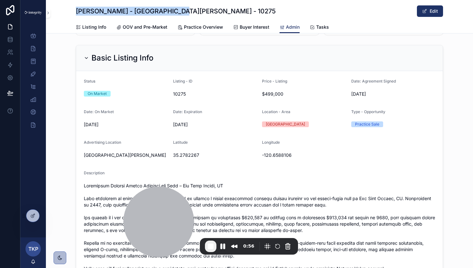
drag, startPoint x: 76, startPoint y: 9, endPoint x: 183, endPoint y: 16, distance: 106.9
click at [183, 16] on div "Doan - San Luis Obispo - 10275 Edit" at bounding box center [259, 11] width 367 height 12
copy h1 "Doan - San Luis Obispo - 10275"
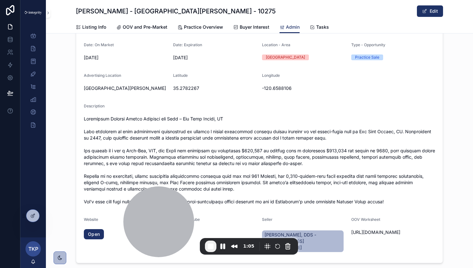
scroll to position [124, 0]
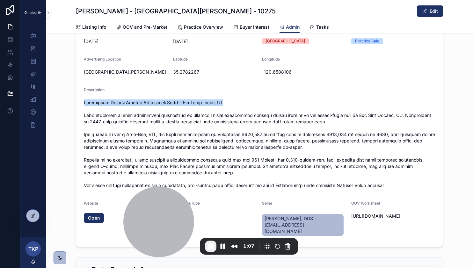
drag, startPoint x: 84, startPoint y: 101, endPoint x: 224, endPoint y: 102, distance: 140.4
click at [224, 102] on span "scrollable content" at bounding box center [259, 143] width 351 height 89
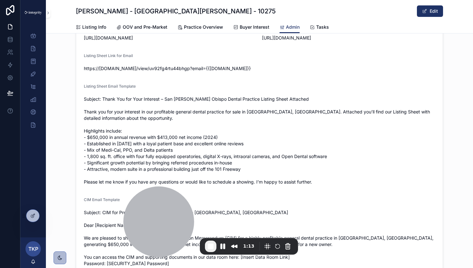
scroll to position [426, 0]
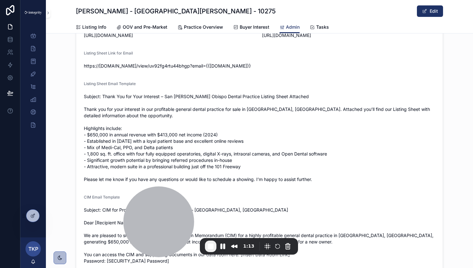
click at [207, 112] on span "Subject: Thank You for Your Interest – San Luis Obispo Dental Practice Listing …" at bounding box center [259, 137] width 351 height 89
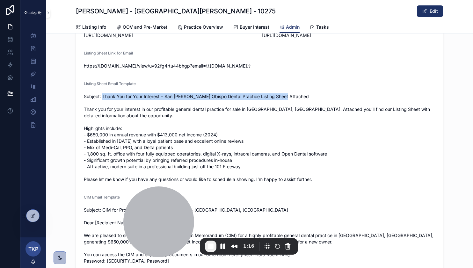
drag, startPoint x: 103, startPoint y: 103, endPoint x: 288, endPoint y: 101, distance: 185.6
click at [288, 101] on span "Subject: Thank You for Your Interest – San Luis Obispo Dental Practice Listing …" at bounding box center [259, 137] width 351 height 89
copy span "Thank You for Your Interest – San Luis Obispo Dental Practice Listing Sheet Att…"
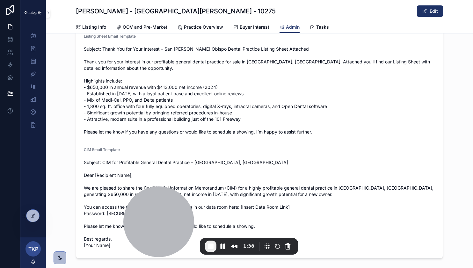
scroll to position [479, 0]
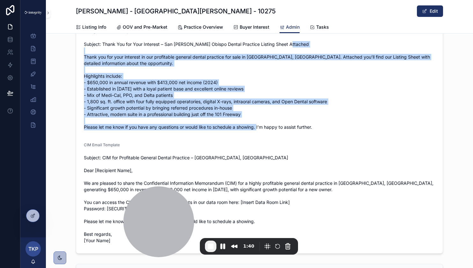
drag, startPoint x: 324, startPoint y: 135, endPoint x: 82, endPoint y: 62, distance: 251.9
click at [82, 62] on form "DocSend Link CIM https://integritypracticesales.docsend.com/view/s/7c34ga6gx8y9…" at bounding box center [259, 91] width 366 height 323
copy span "Thank you for your interest in our profitable general dental practice for sale …"
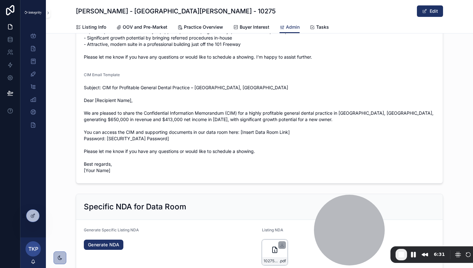
scroll to position [549, 0]
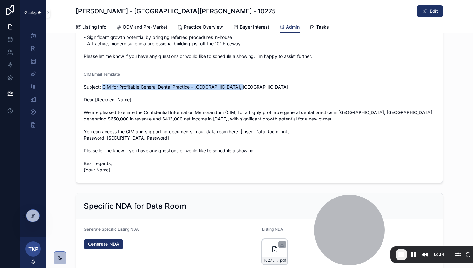
drag, startPoint x: 102, startPoint y: 94, endPoint x: 238, endPoint y: 96, distance: 136.0
click at [238, 96] on span "Subject: CIM for Profitable General Dental Practice – San Luis Obispo, CA Dear …" at bounding box center [259, 128] width 351 height 89
copy span "CIM for Profitable General Dental Practice – San Luis Obispo, CA"
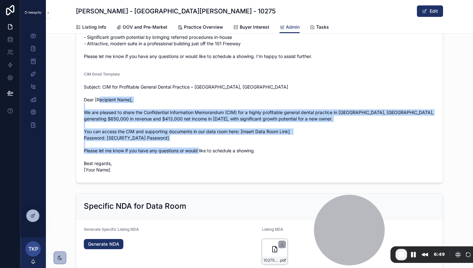
drag, startPoint x: 84, startPoint y: 121, endPoint x: 259, endPoint y: 169, distance: 181.2
click at [259, 169] on span "Subject: CIM for Profitable General Dental Practice – San Luis Obispo, CA Dear …" at bounding box center [259, 128] width 351 height 89
copy span "We are pleased to share the Confidential Information Memorandum (CIM) for a hig…"
